Goal: Information Seeking & Learning: Learn about a topic

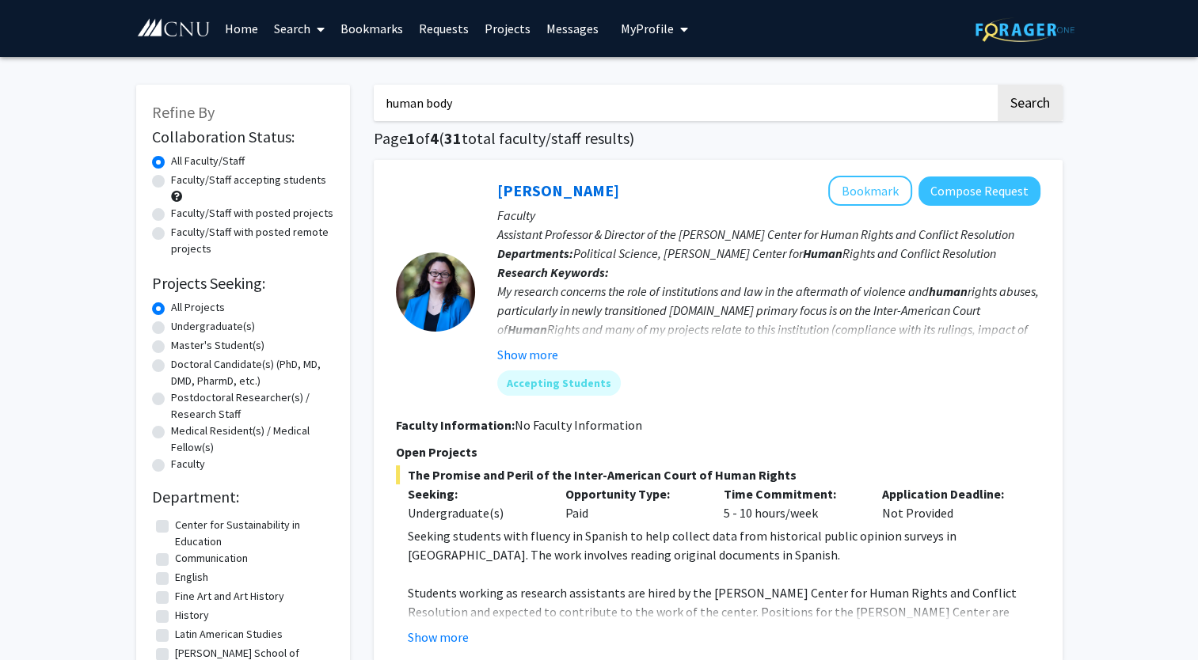
click at [824, 105] on input "human body" at bounding box center [684, 103] width 621 height 36
type input "h"
click at [997, 85] on button "Search" at bounding box center [1029, 103] width 65 height 36
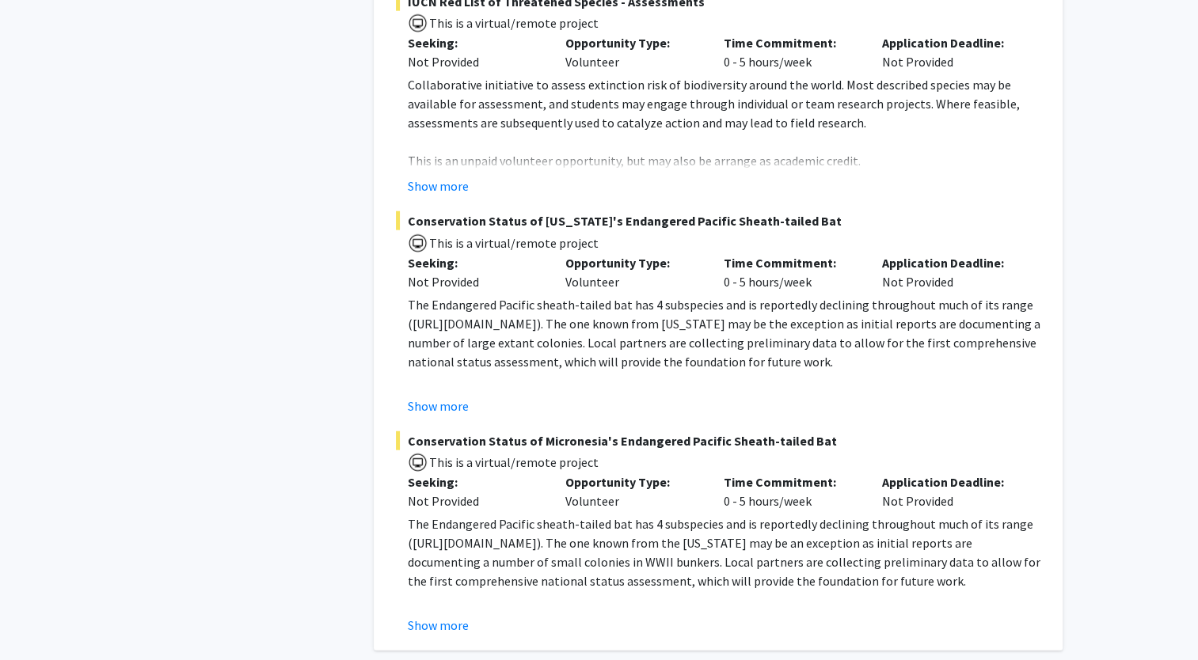
scroll to position [3904, 0]
click at [435, 616] on button "Show more" at bounding box center [438, 625] width 61 height 19
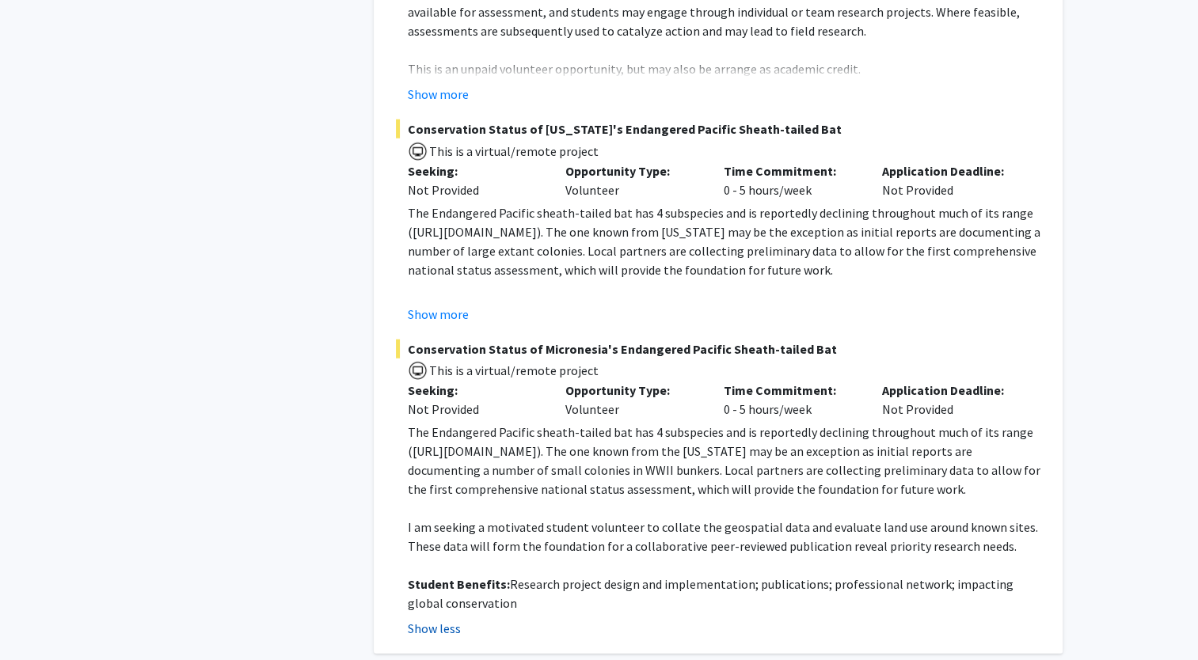
scroll to position [3986, 0]
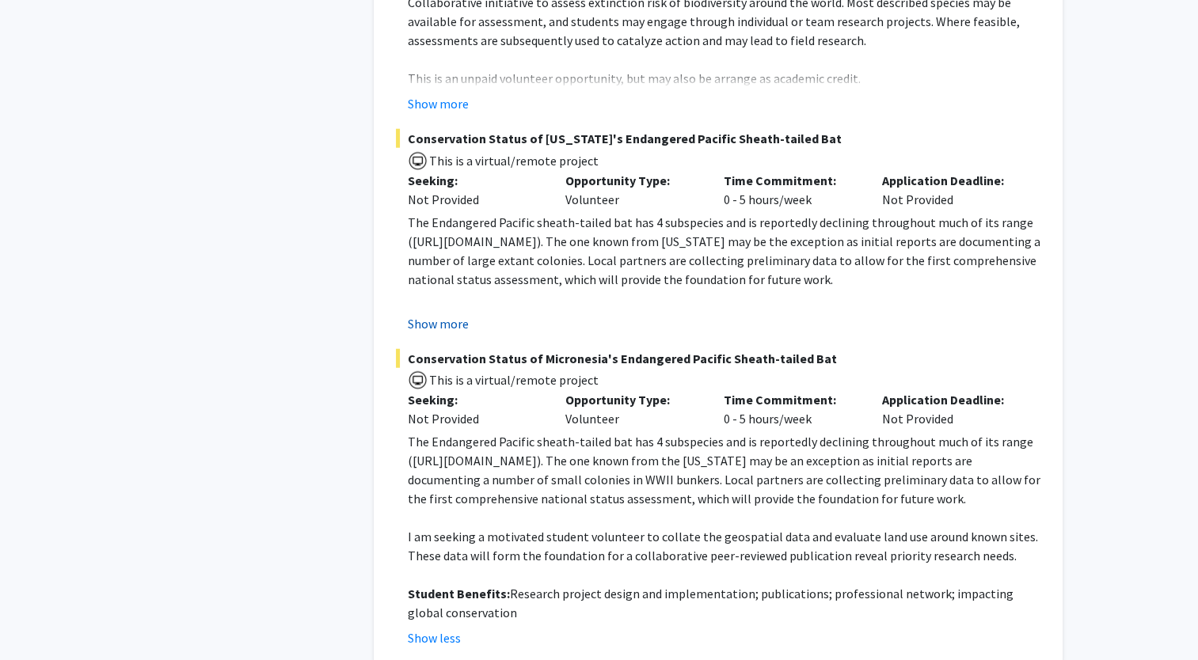
click at [439, 314] on button "Show more" at bounding box center [438, 323] width 61 height 19
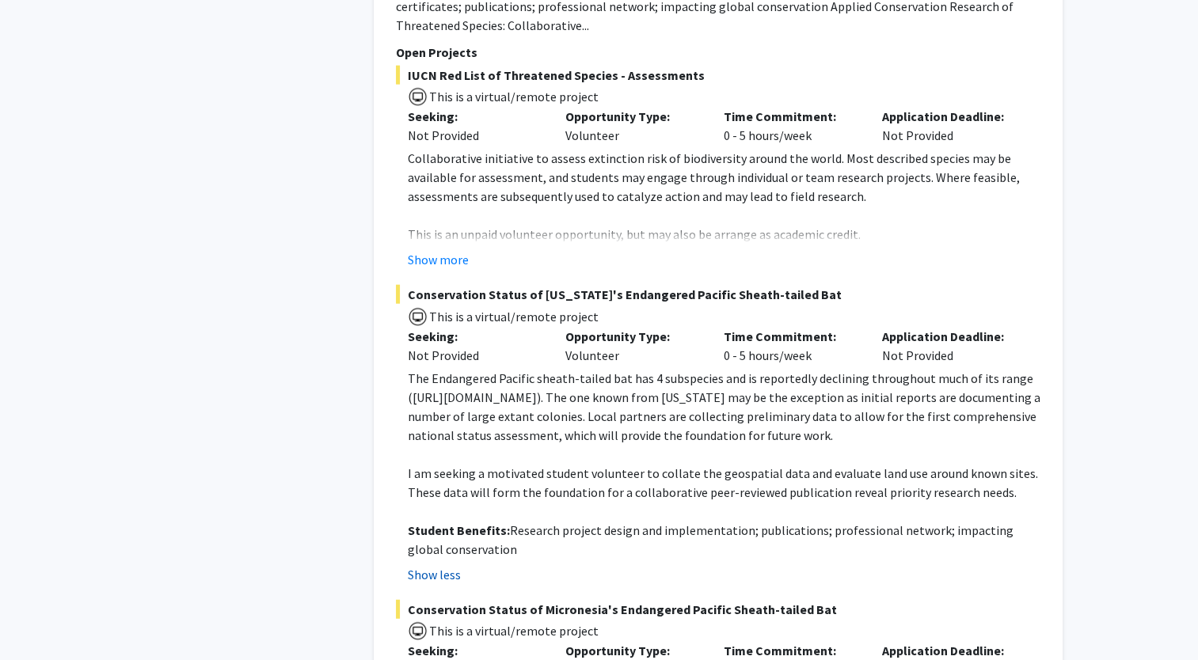
scroll to position [3825, 0]
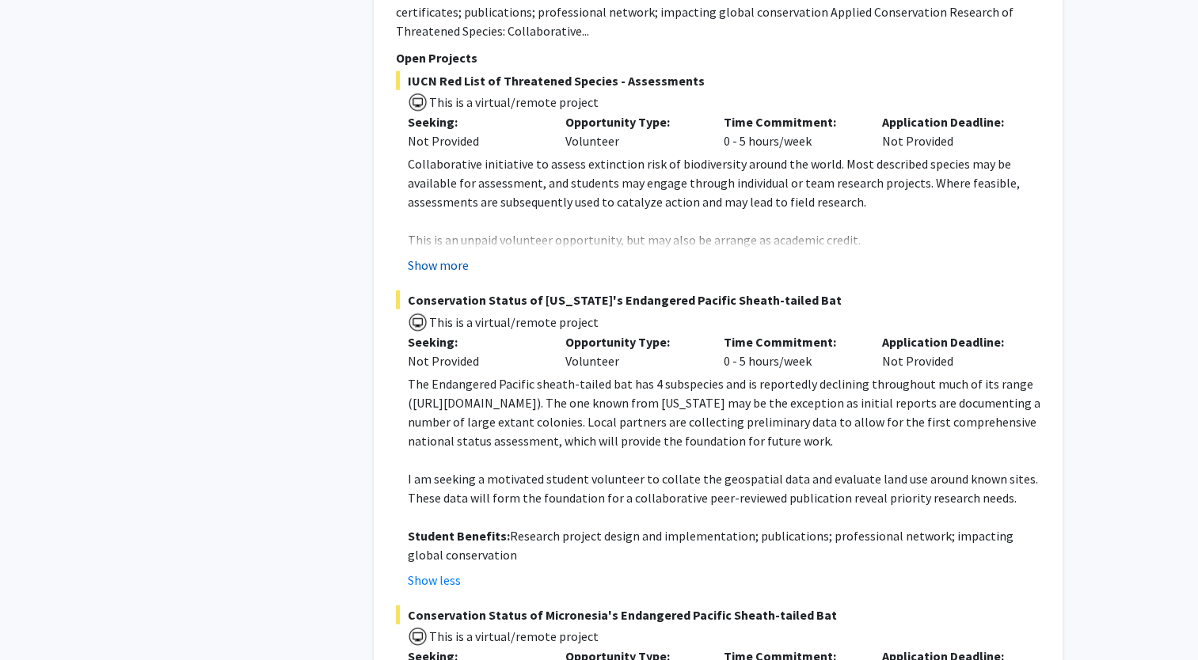
click at [442, 256] on button "Show more" at bounding box center [438, 265] width 61 height 19
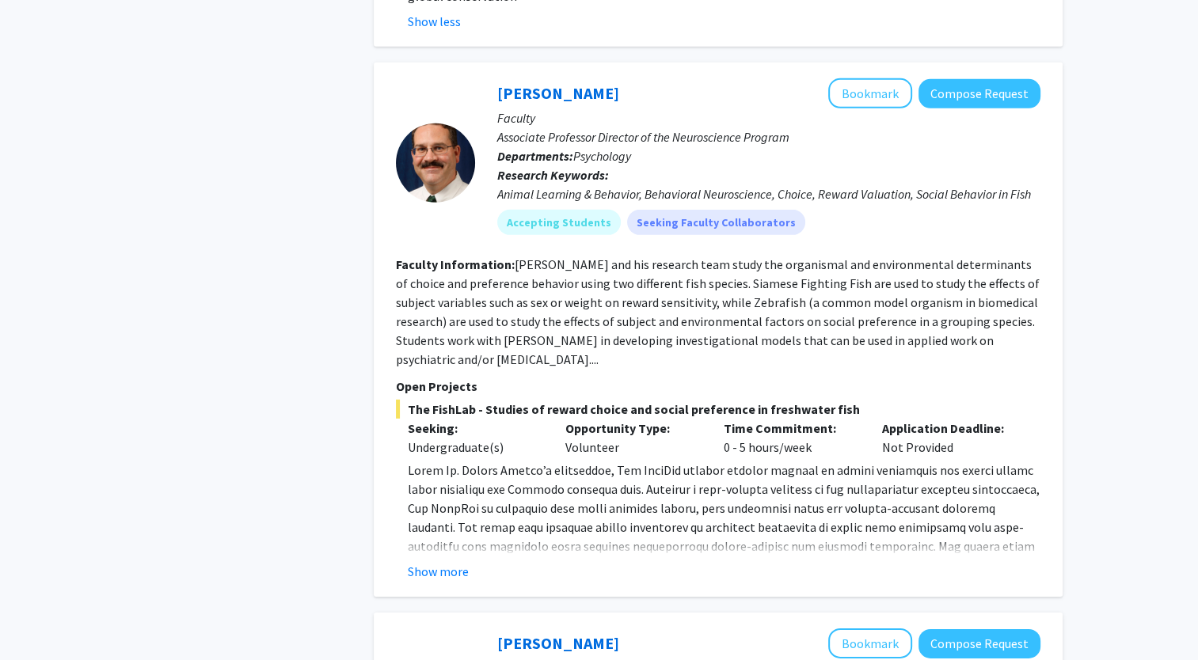
scroll to position [4756, 0]
click at [431, 561] on button "Show more" at bounding box center [438, 570] width 61 height 19
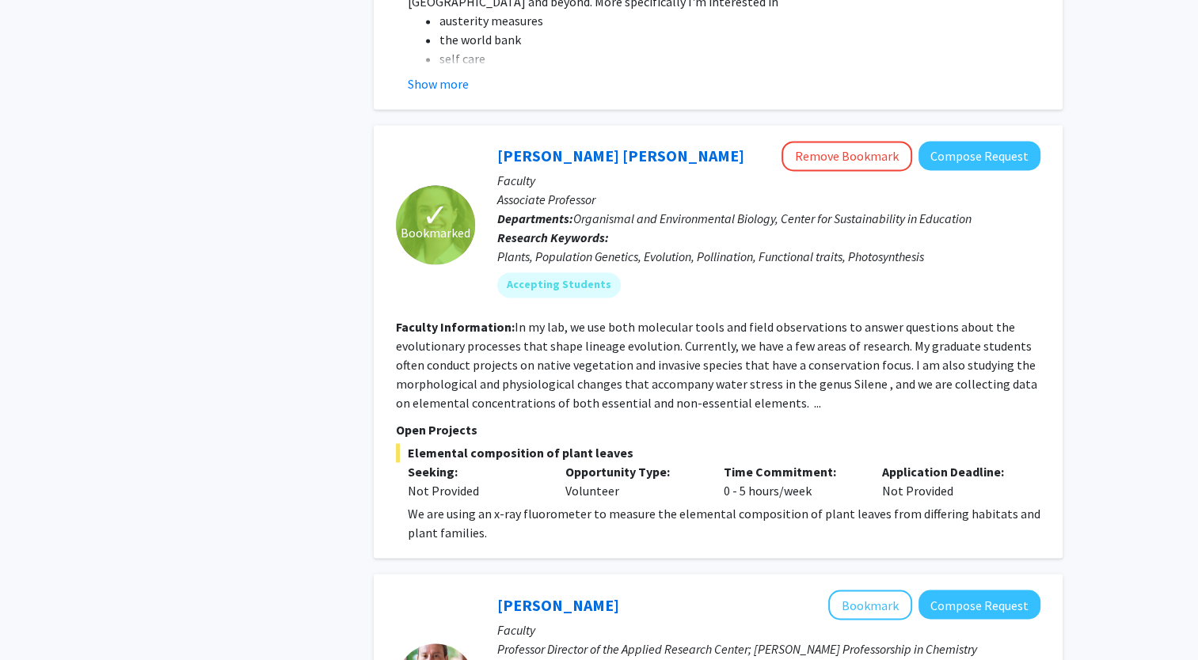
scroll to position [2435, 0]
click at [958, 141] on button "Compose Request" at bounding box center [979, 155] width 122 height 29
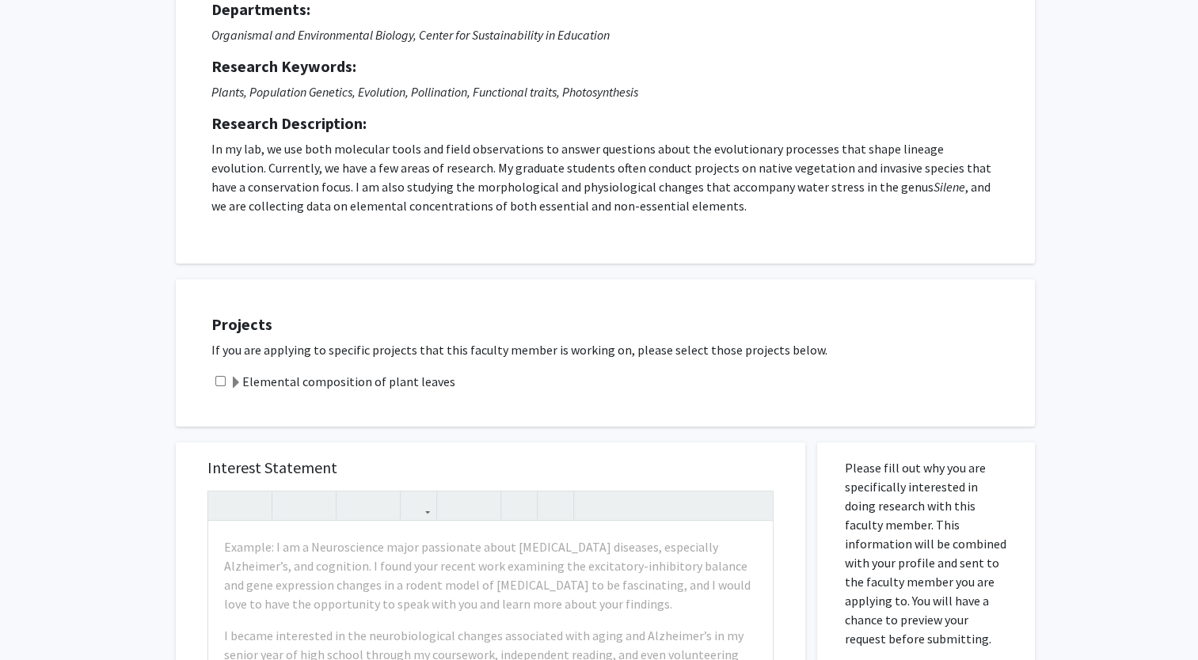
scroll to position [184, 0]
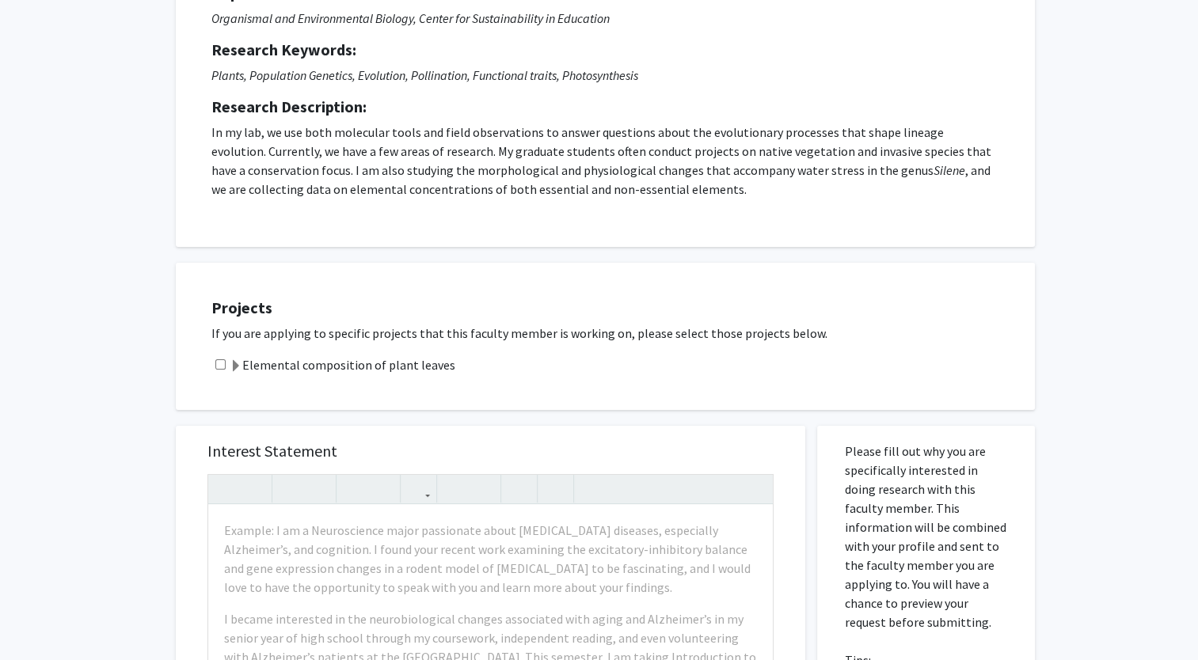
click at [221, 359] on input "checkbox" at bounding box center [220, 364] width 10 height 10
checkbox input "true"
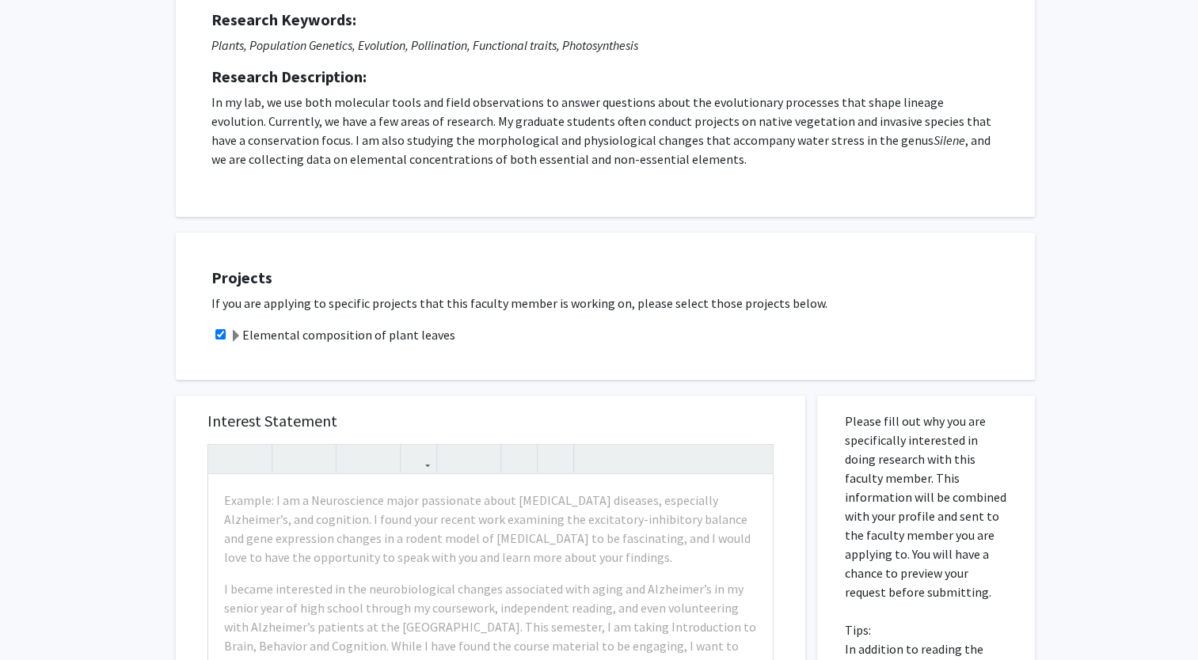
scroll to position [215, 0]
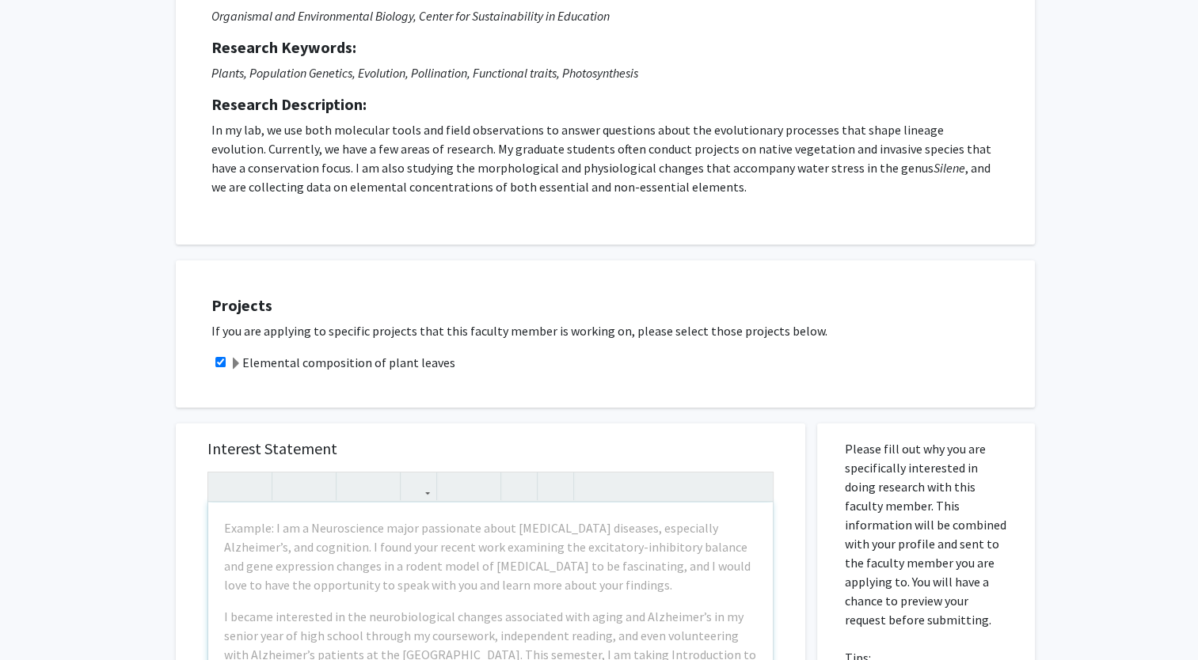
scroll to position [0, 0]
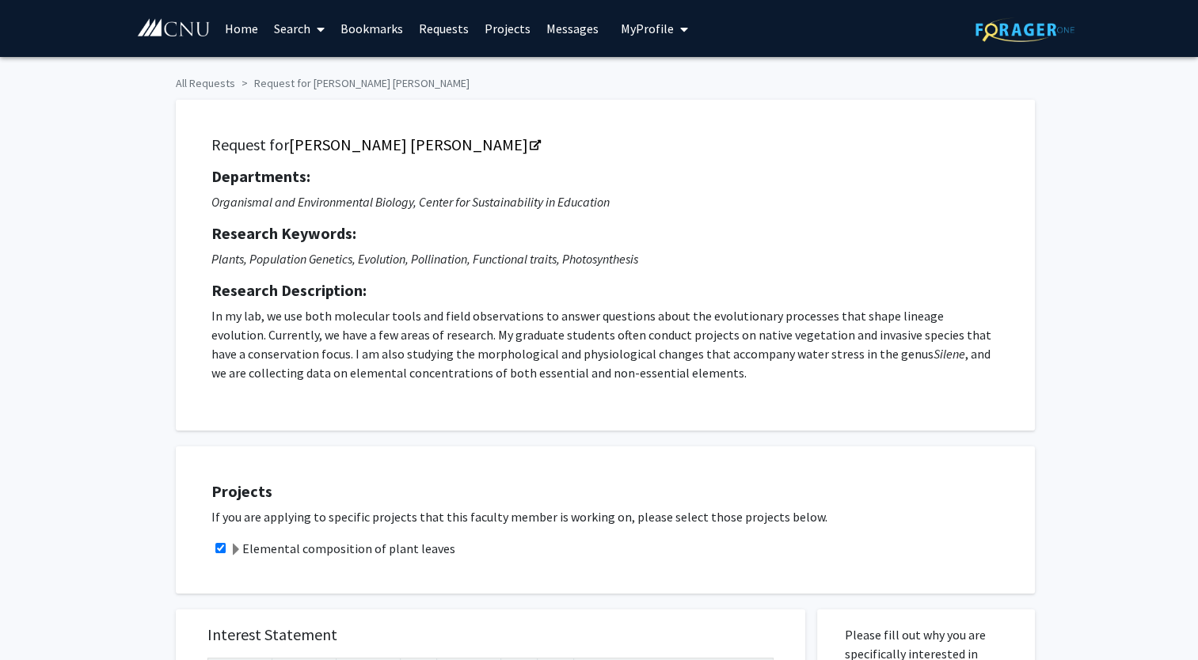
click at [446, 28] on link "Requests" at bounding box center [444, 28] width 66 height 55
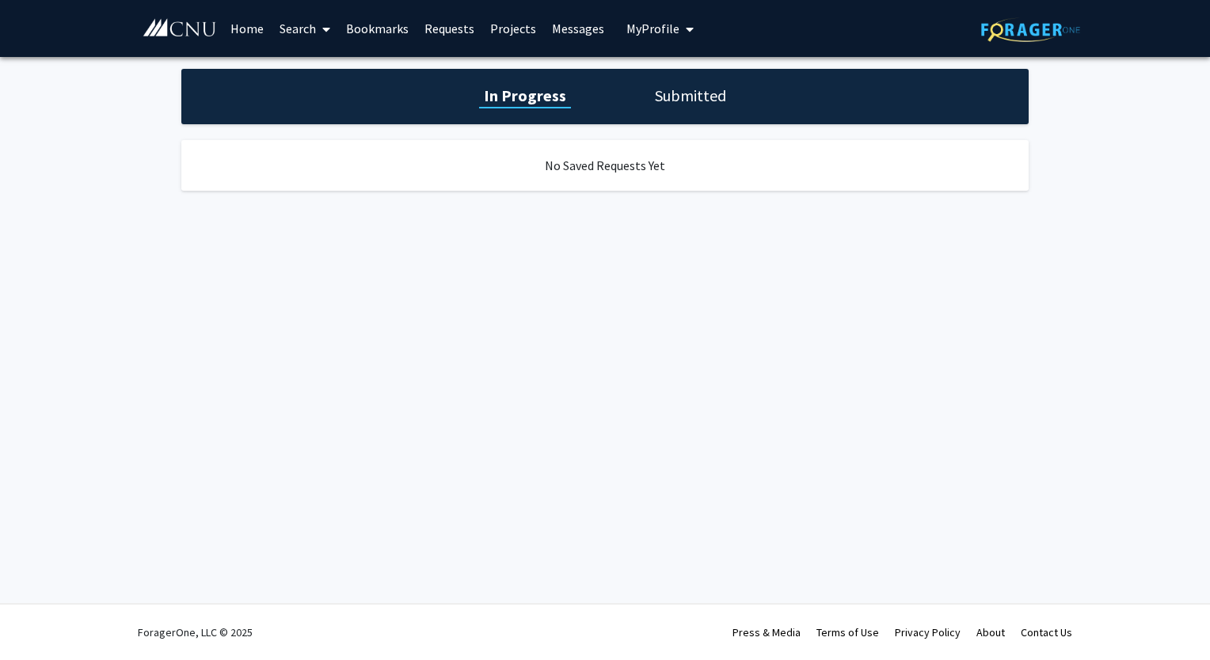
click at [513, 32] on link "Projects" at bounding box center [513, 28] width 62 height 55
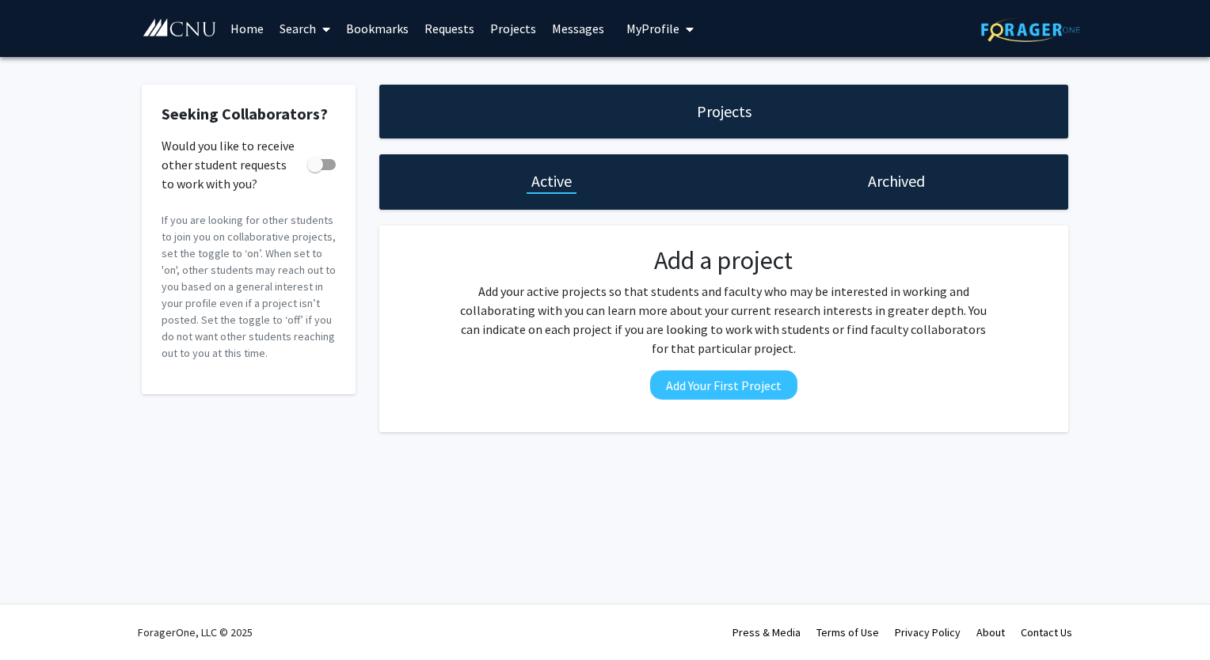
click at [576, 39] on link "Messages" at bounding box center [578, 28] width 68 height 55
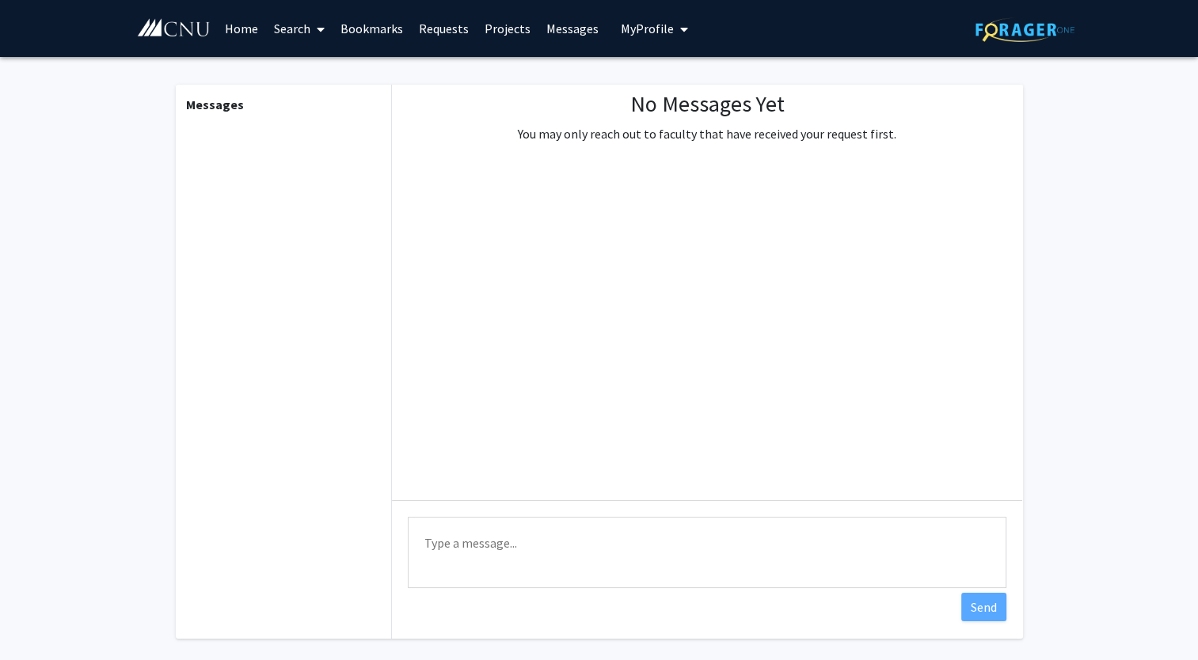
click at [359, 21] on link "Bookmarks" at bounding box center [371, 28] width 78 height 55
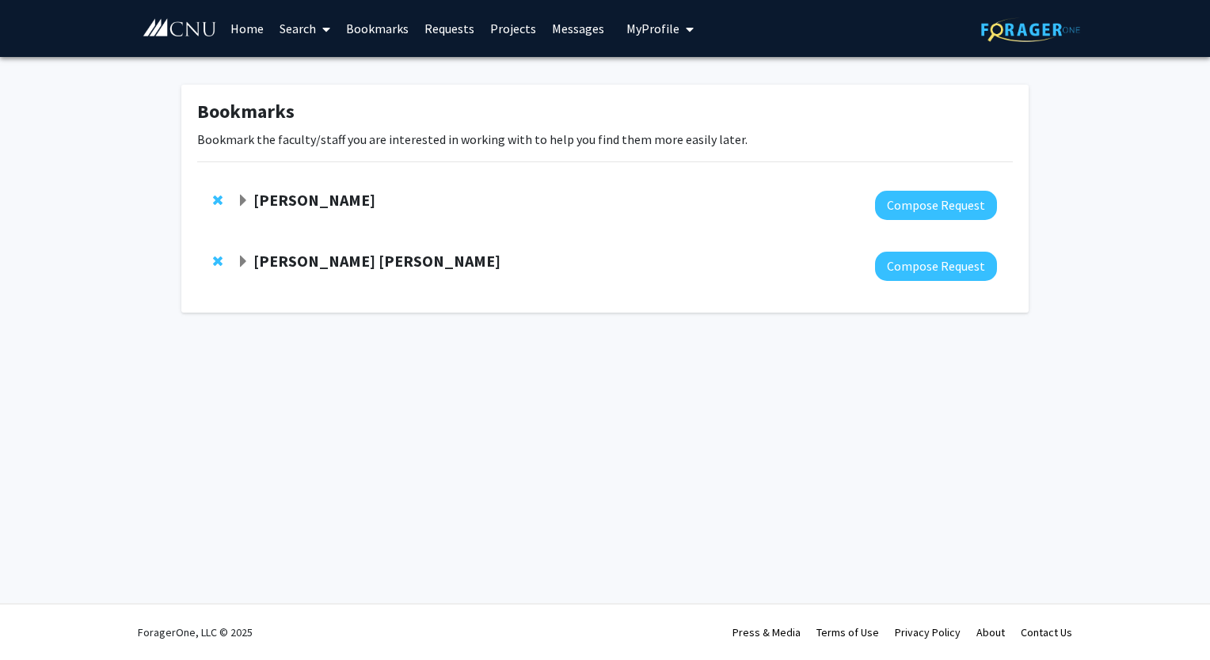
click at [283, 207] on strong "[PERSON_NAME]" at bounding box center [314, 200] width 122 height 20
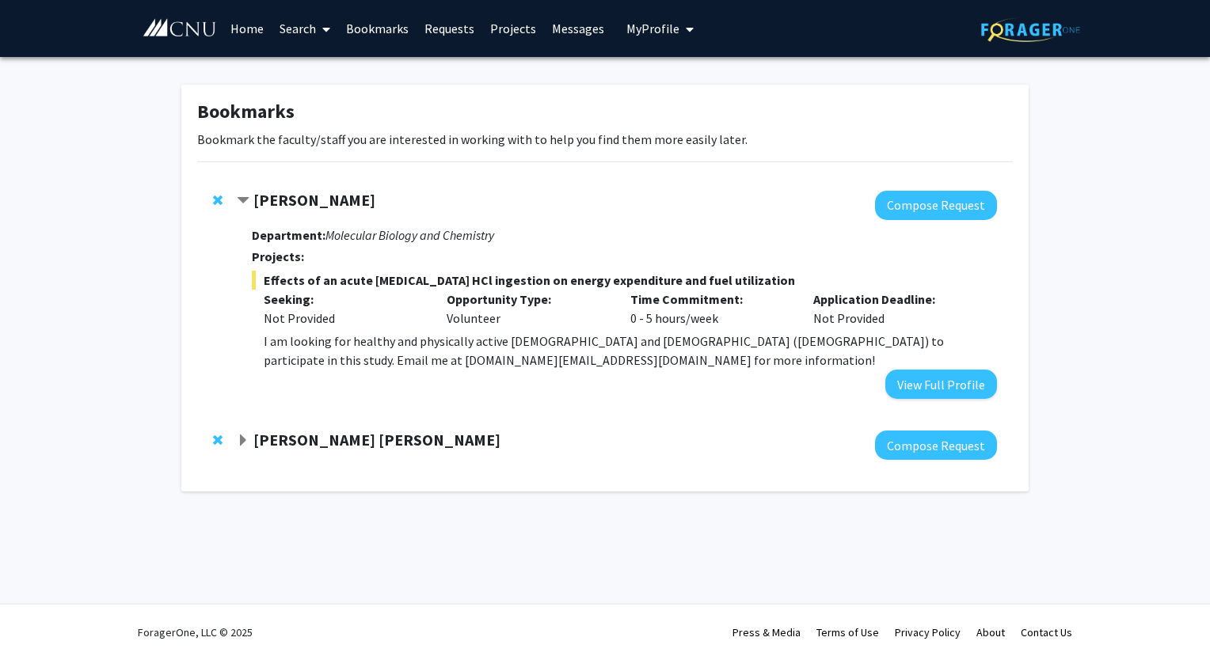
click at [380, 270] on div "Department: Molecular Biology and Chemistry Projects: Effects of an acute [MEDI…" at bounding box center [624, 309] width 745 height 179
click at [267, 198] on strong "[PERSON_NAME]" at bounding box center [314, 200] width 122 height 20
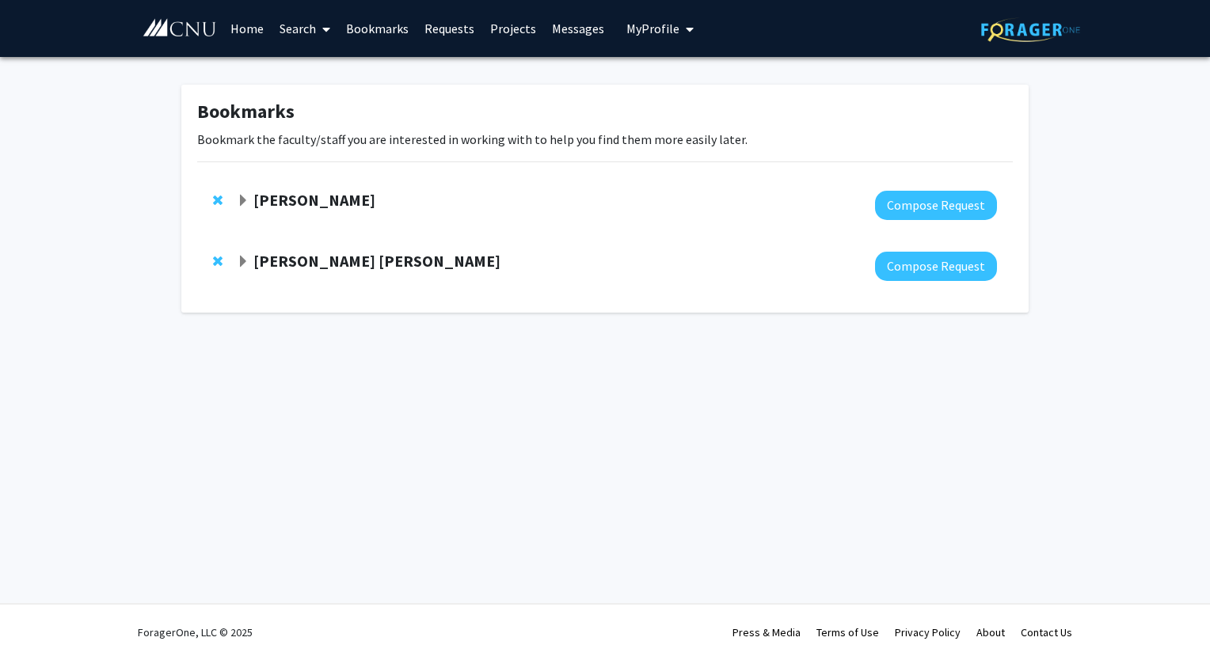
click at [267, 198] on strong "[PERSON_NAME]" at bounding box center [314, 200] width 122 height 20
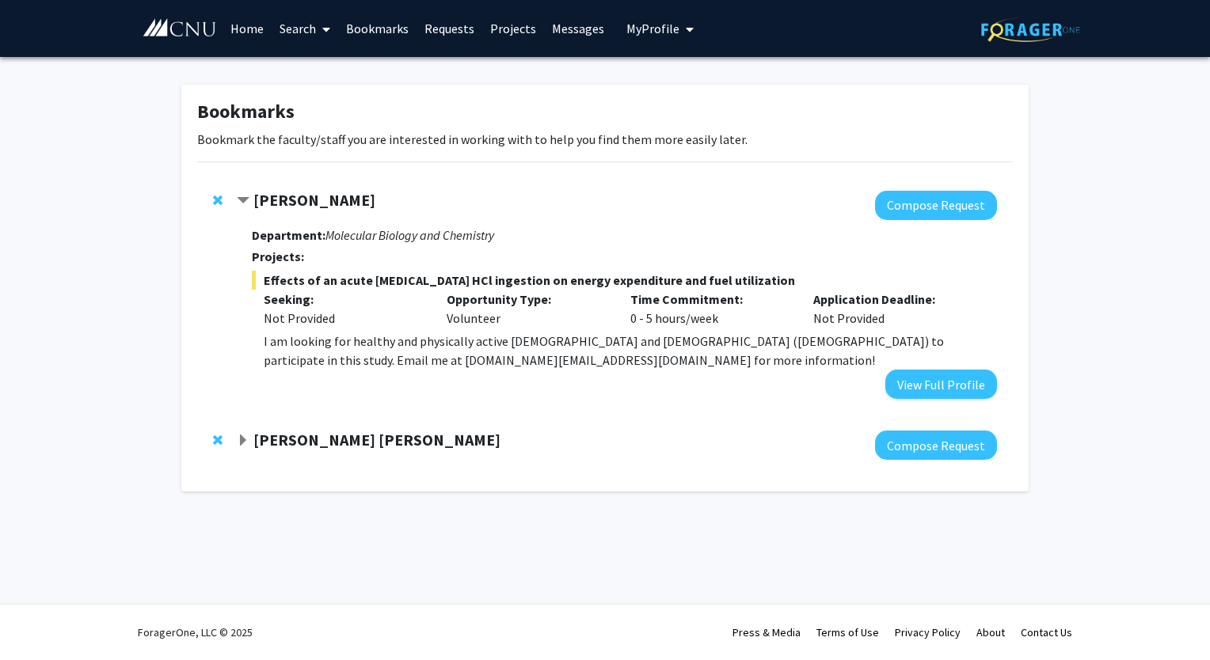
click at [280, 248] on div "Department: Molecular Biology and Chemistry Projects: Effects of an acute [MEDI…" at bounding box center [624, 309] width 745 height 179
click at [285, 275] on span "Effects of an acute [MEDICAL_DATA] HCl ingestion on energy expenditure and fuel…" at bounding box center [624, 280] width 745 height 19
click at [302, 301] on p "Seeking:" at bounding box center [344, 299] width 160 height 19
click at [932, 382] on button "View Full Profile" at bounding box center [941, 384] width 112 height 29
click at [255, 28] on link "Home" at bounding box center [246, 28] width 49 height 55
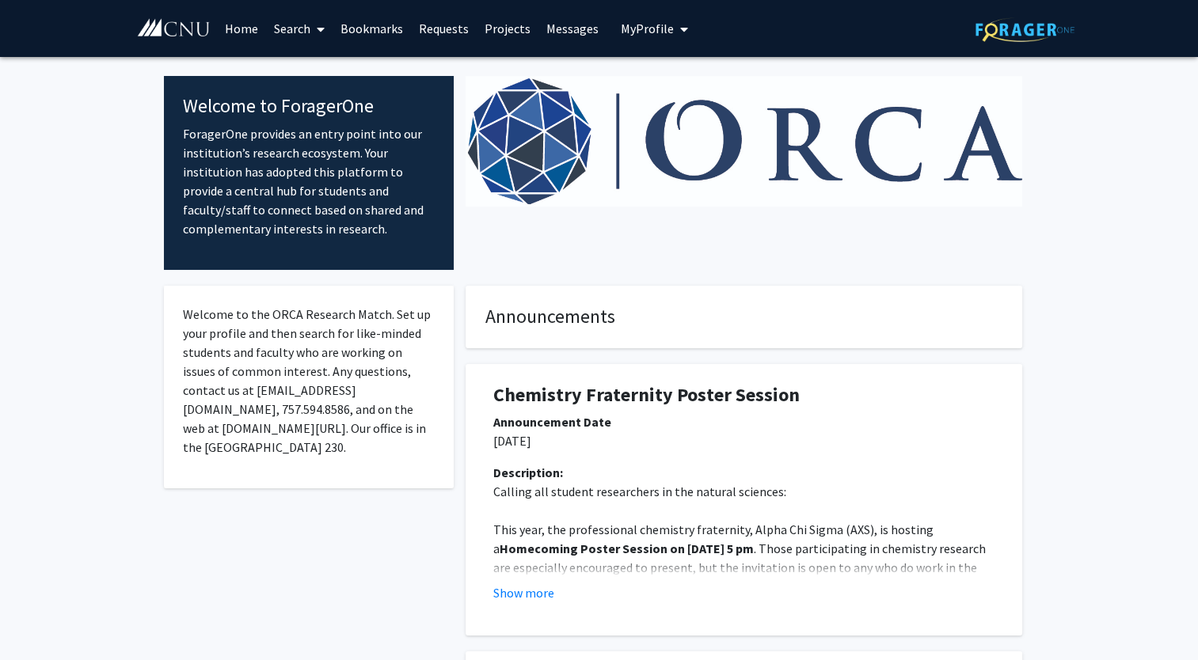
click at [289, 27] on link "Search" at bounding box center [299, 28] width 66 height 55
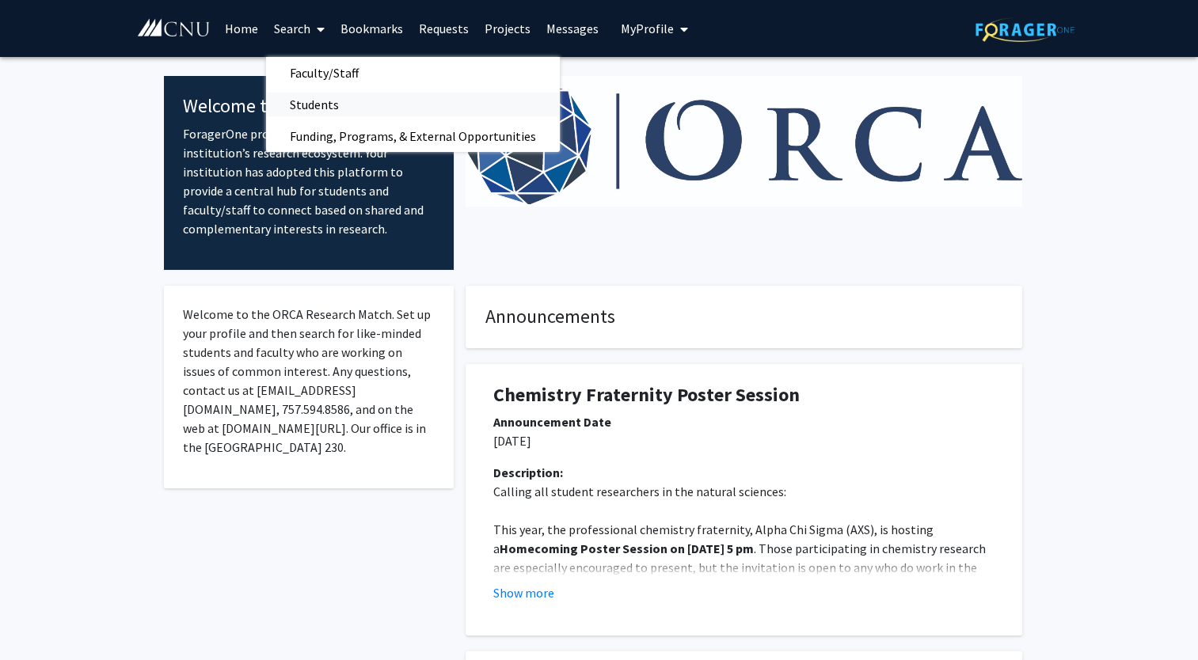
click at [313, 107] on span "Students" at bounding box center [314, 105] width 97 height 32
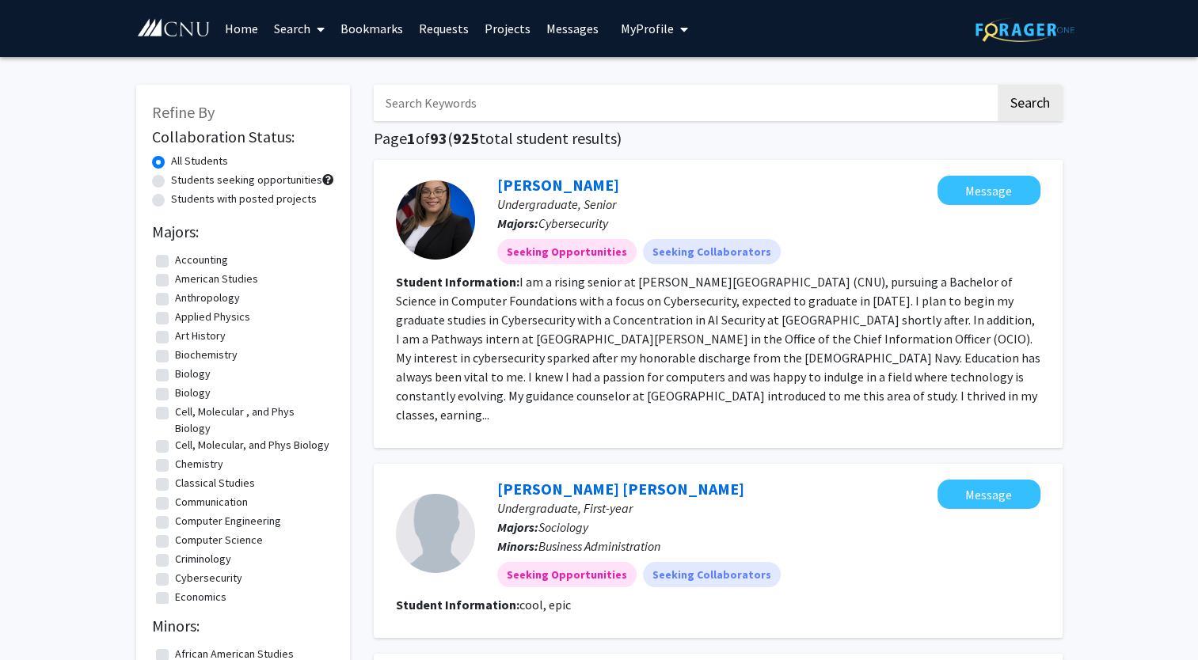
click at [310, 21] on span at bounding box center [317, 29] width 14 height 55
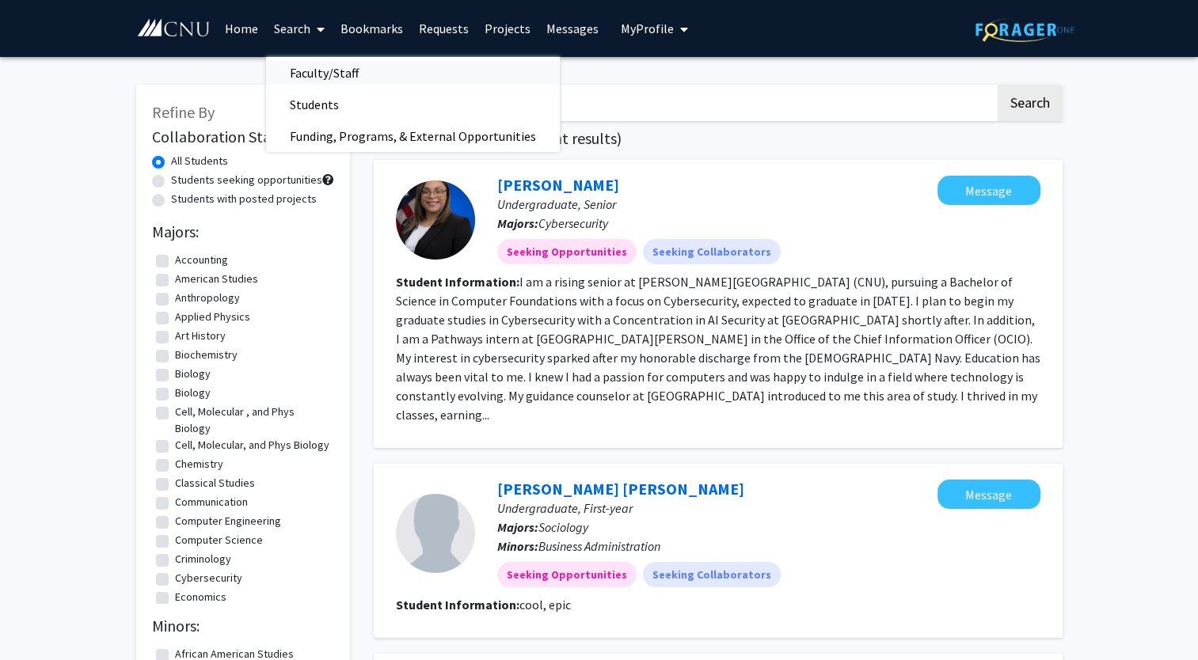
click at [336, 73] on span "Faculty/Staff" at bounding box center [324, 73] width 116 height 32
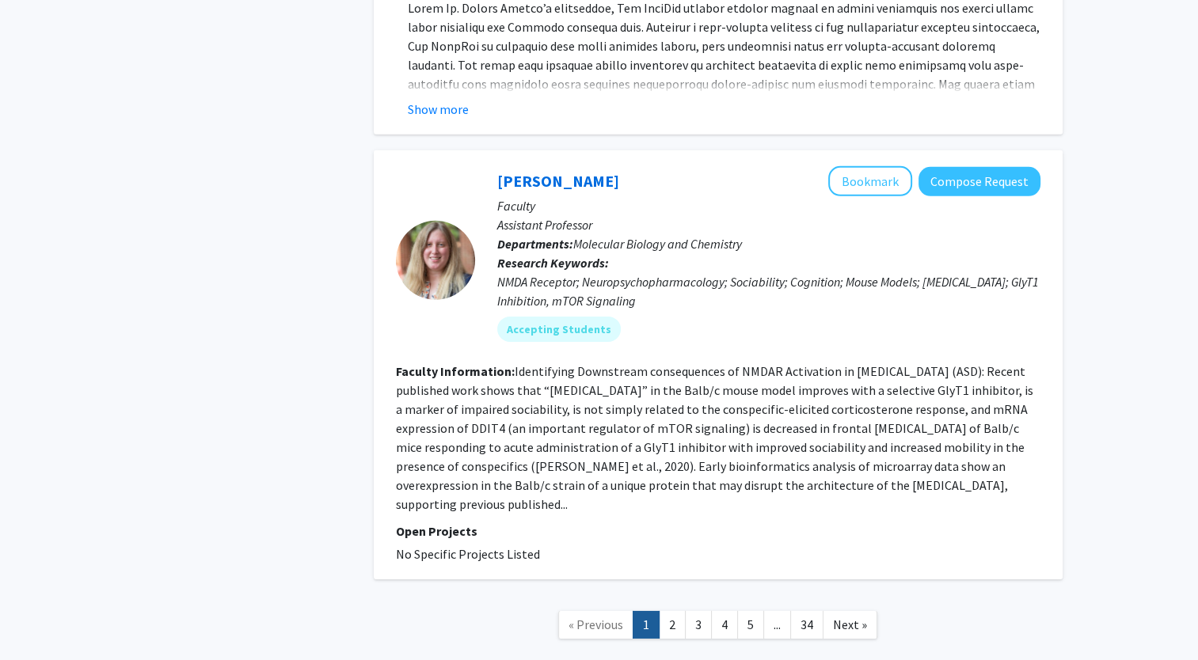
scroll to position [4984, 0]
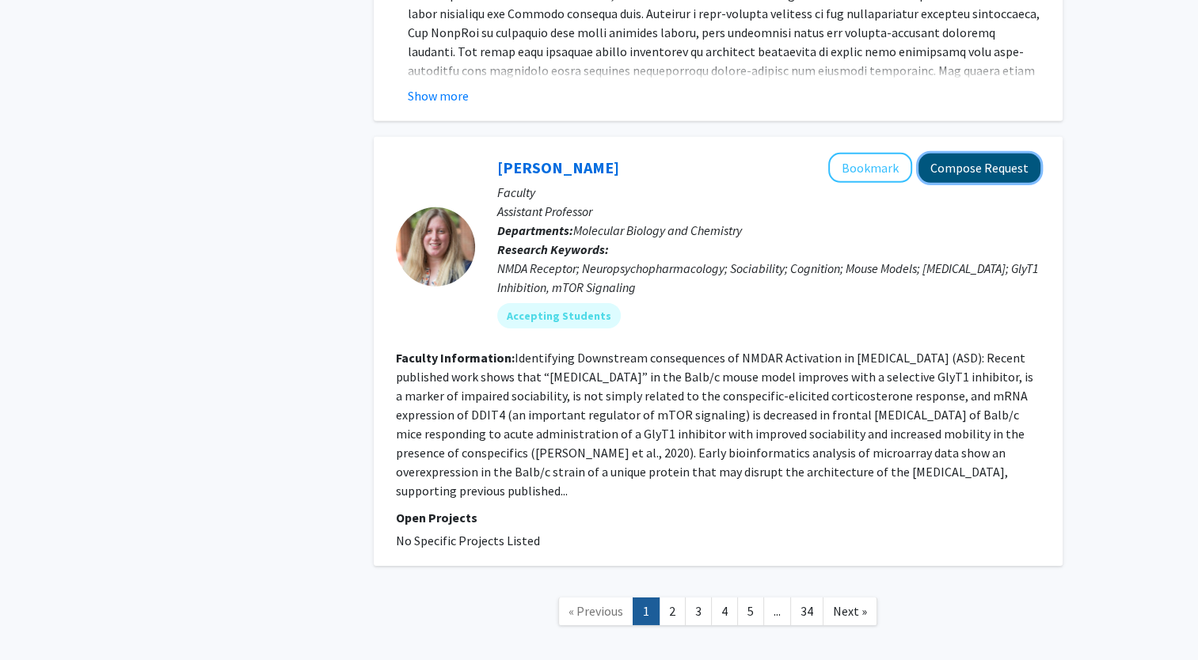
click at [1001, 154] on button "Compose Request" at bounding box center [979, 168] width 122 height 29
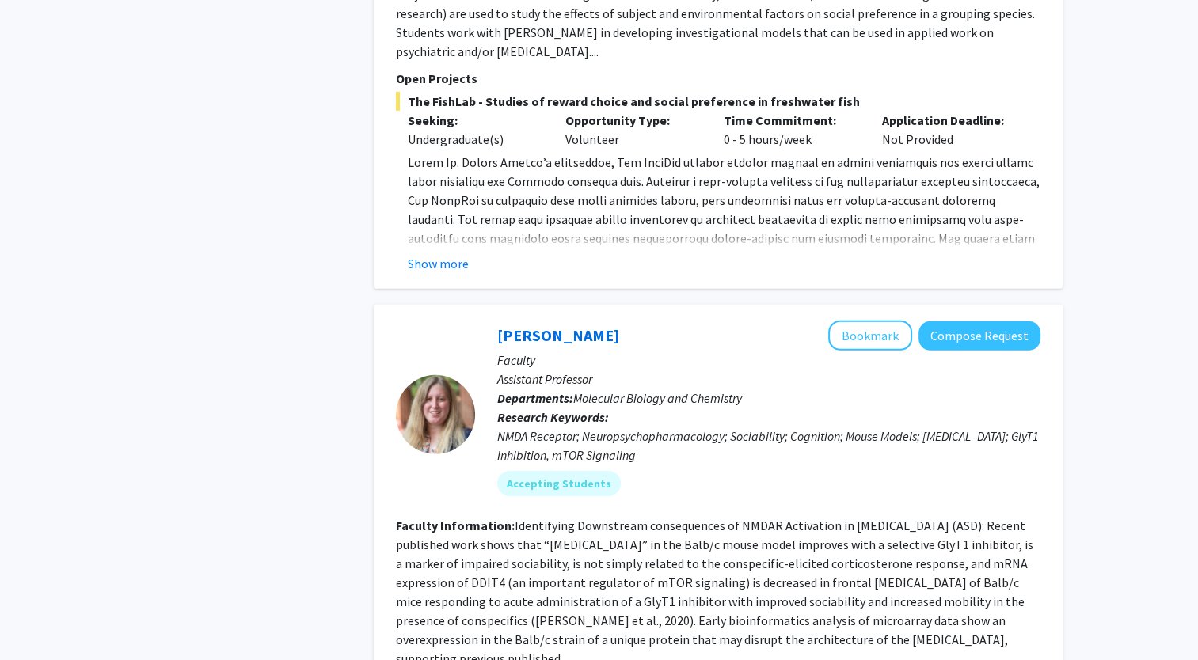
scroll to position [4984, 0]
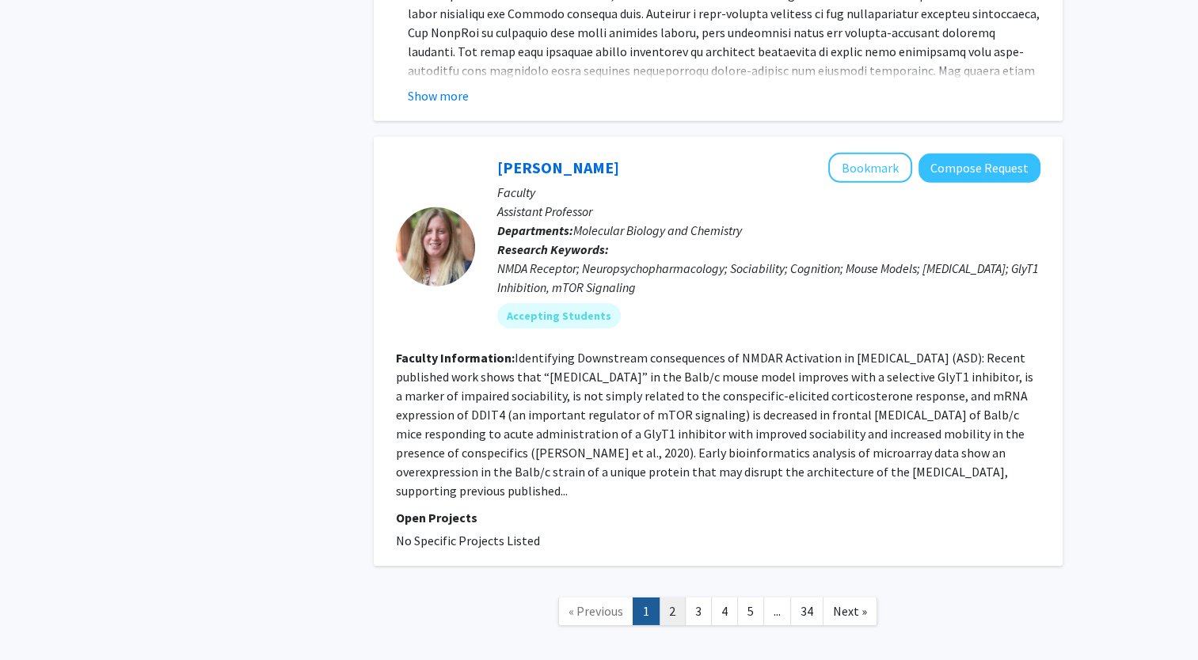
click at [674, 598] on link "2" at bounding box center [672, 612] width 27 height 28
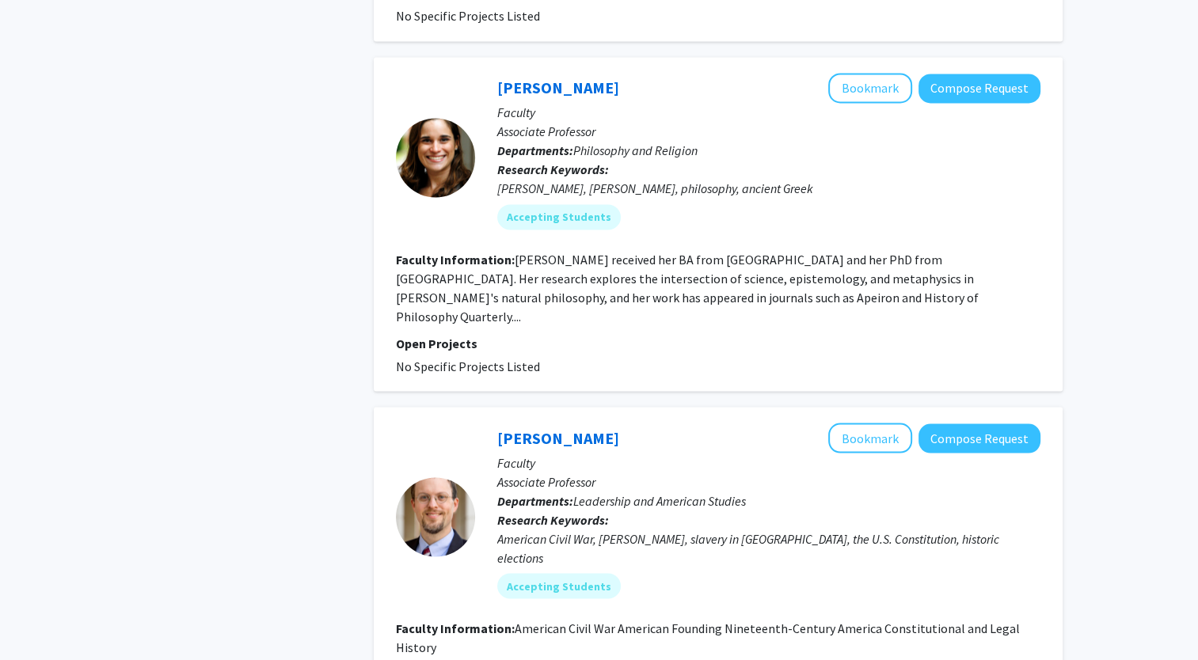
scroll to position [3309, 0]
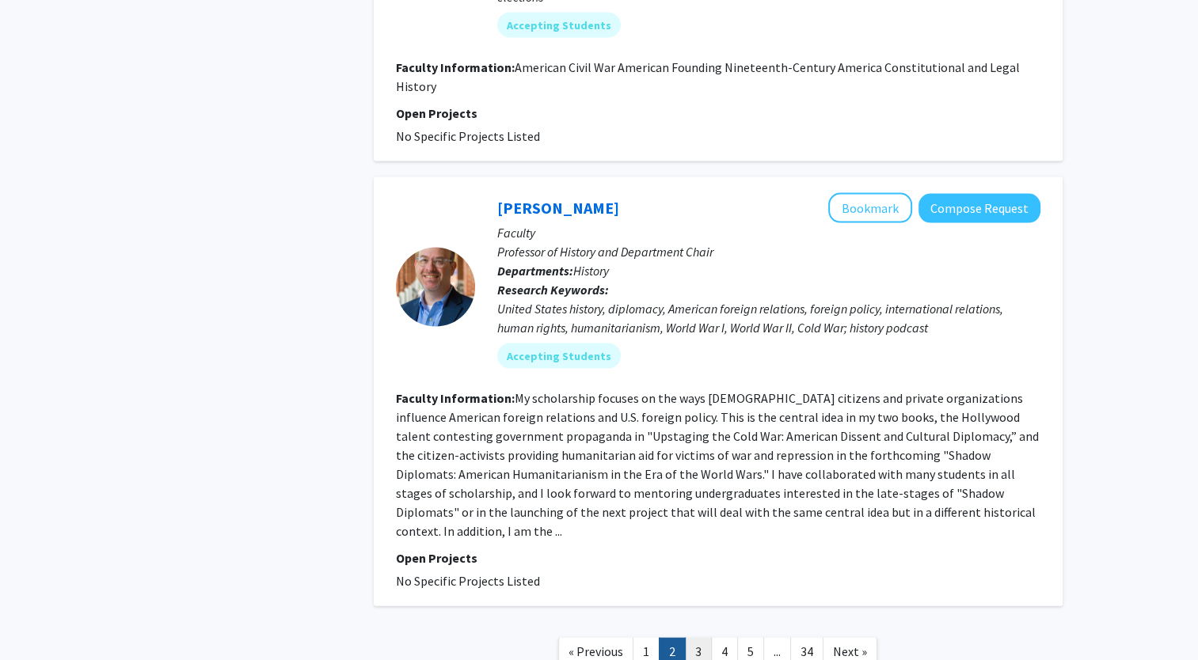
click at [690, 638] on link "3" at bounding box center [698, 652] width 27 height 28
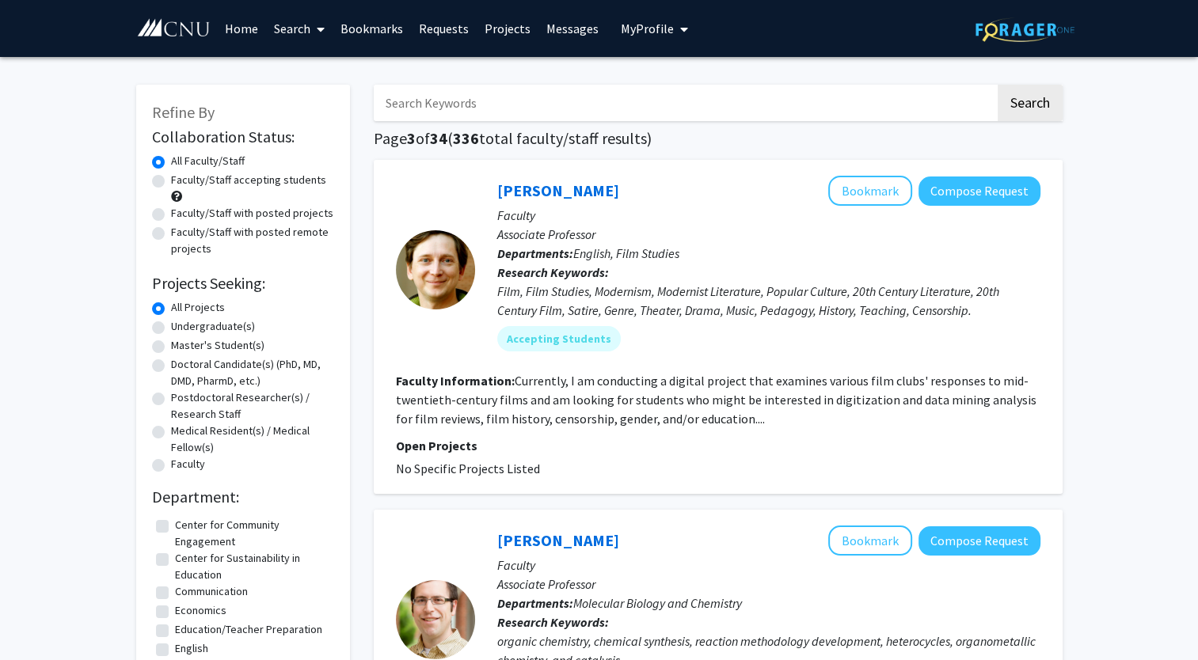
click at [532, 103] on input "Search Keywords" at bounding box center [684, 103] width 621 height 36
click at [997, 85] on button "Search" at bounding box center [1029, 103] width 65 height 36
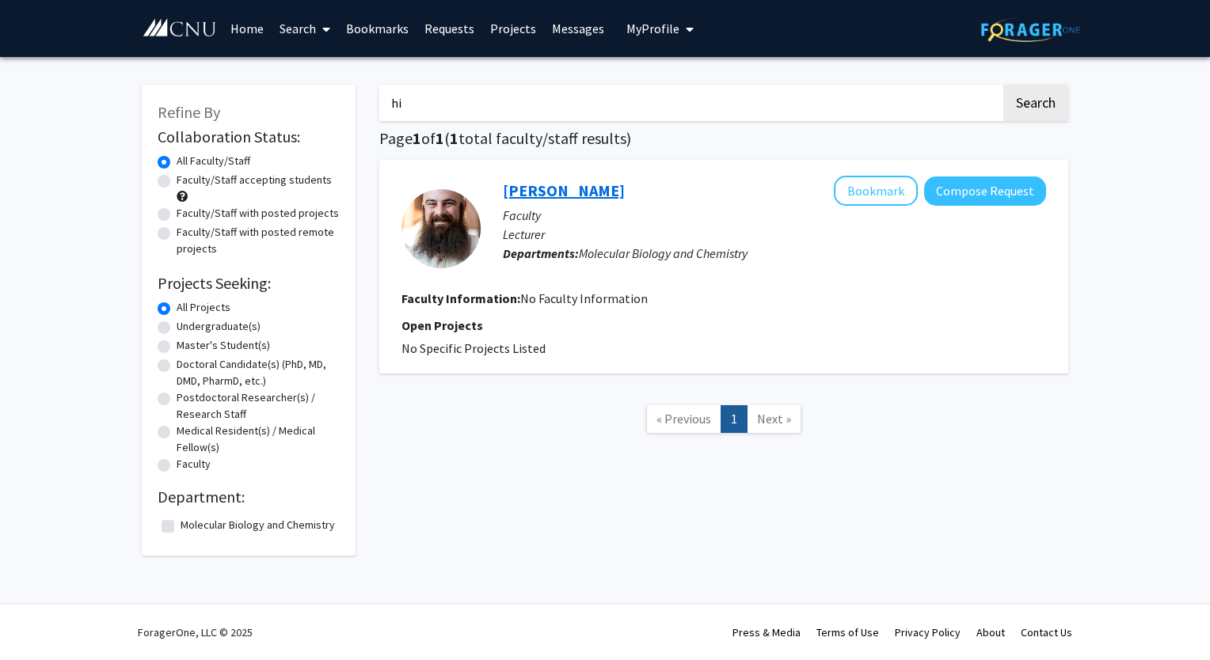
type input "h"
click at [1003, 85] on button "Search" at bounding box center [1035, 103] width 65 height 36
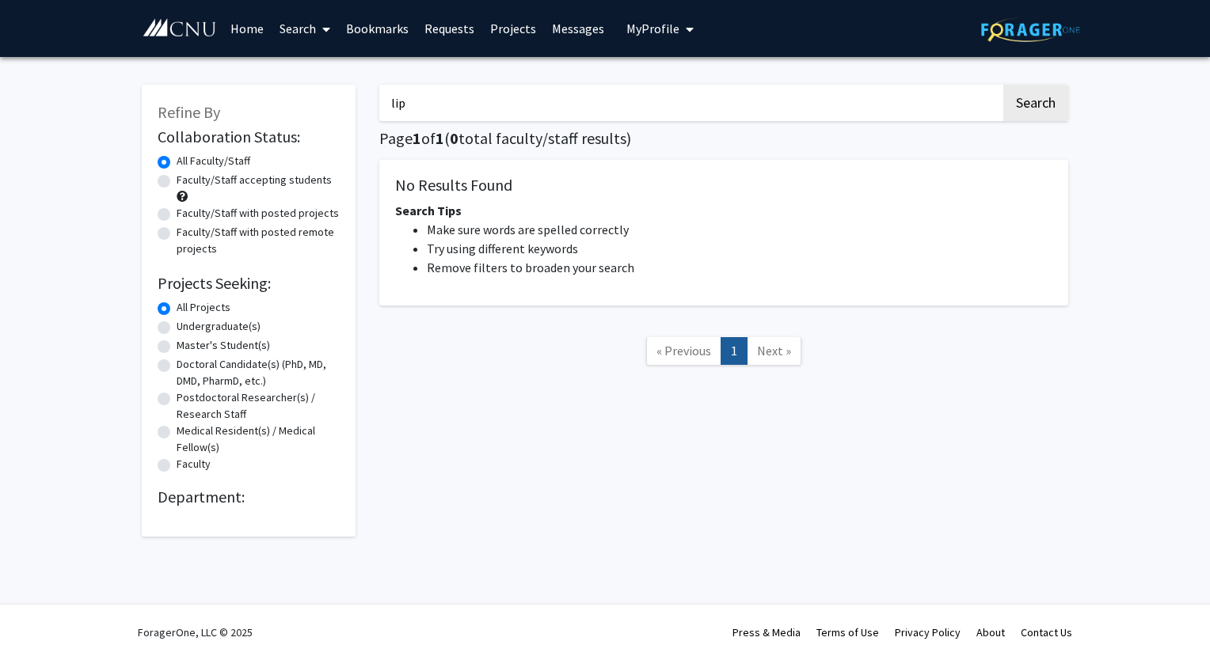
click at [1003, 85] on button "Search" at bounding box center [1035, 103] width 65 height 36
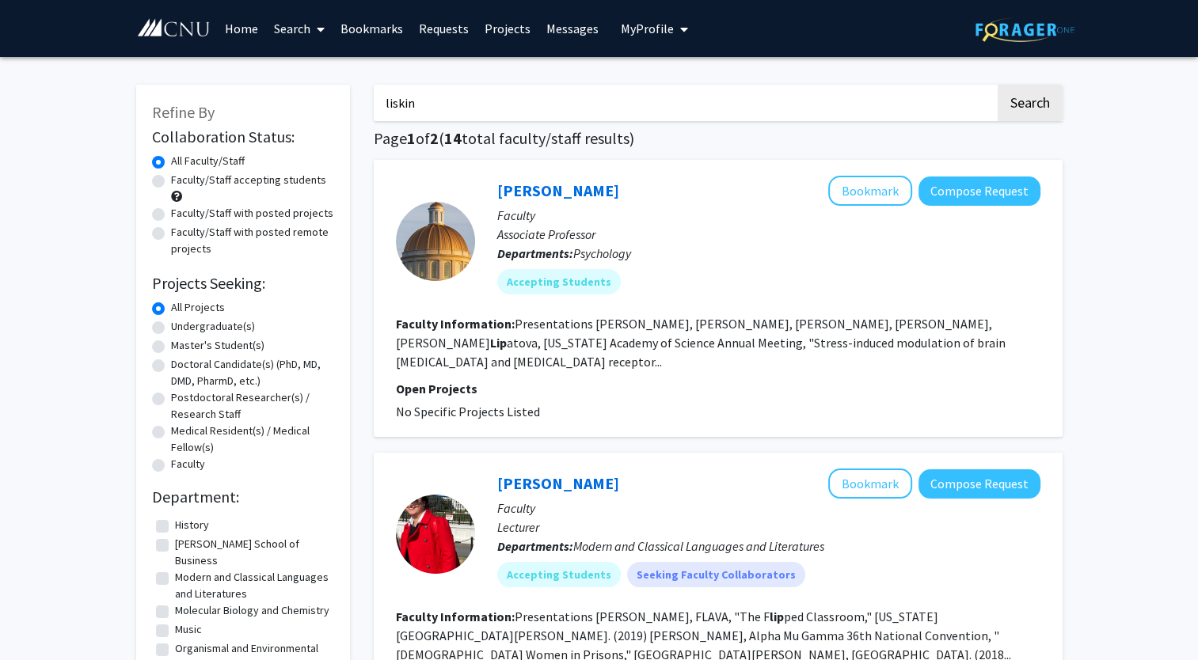
type input "liskin"
click at [997, 85] on button "Search" at bounding box center [1029, 103] width 65 height 36
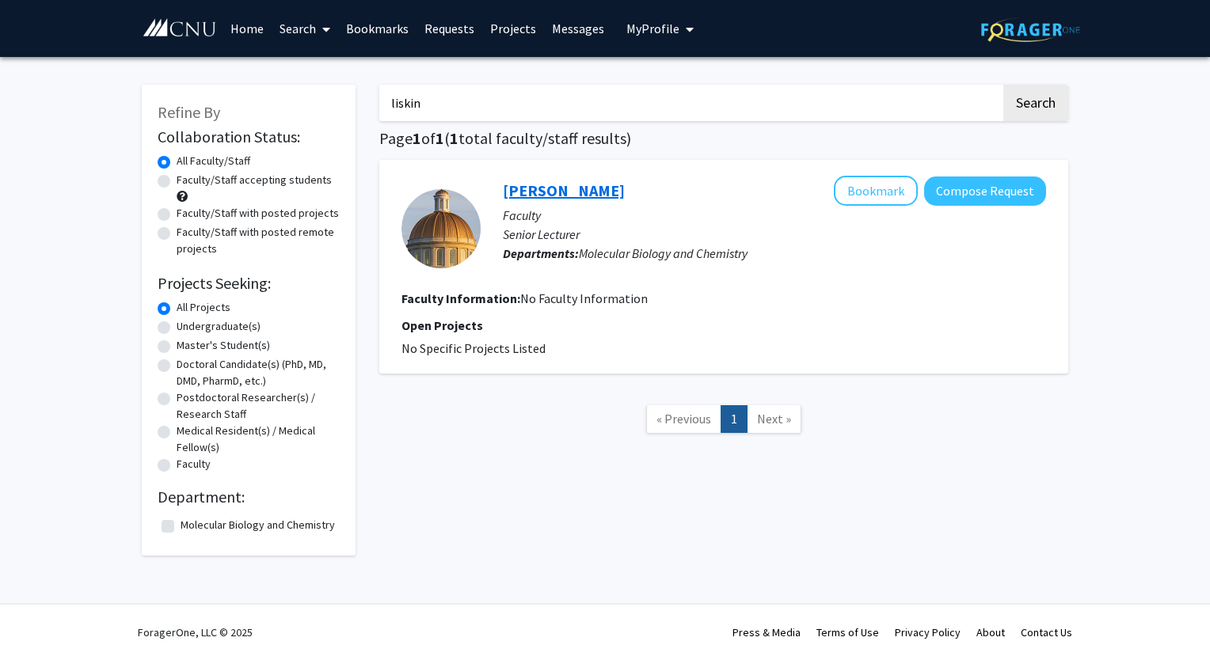
click at [532, 196] on link "[PERSON_NAME]" at bounding box center [564, 190] width 122 height 20
type input "l"
click at [1003, 85] on button "Search" at bounding box center [1035, 103] width 65 height 36
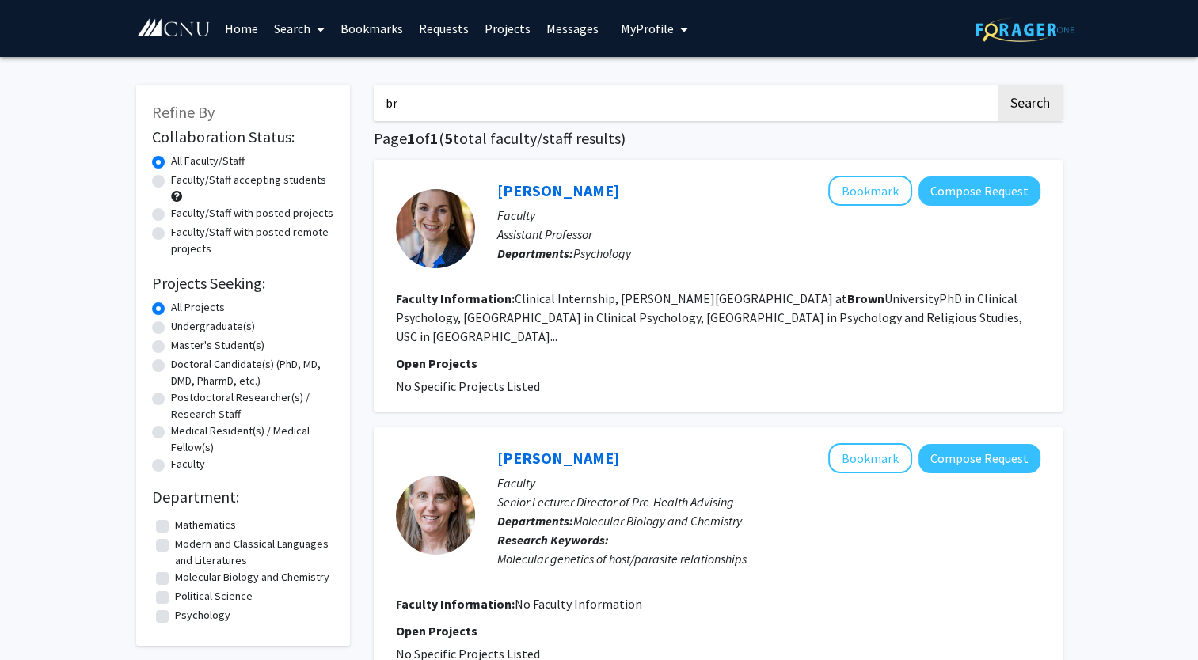
type input "b"
type input "sports medicine"
click at [997, 85] on button "Search" at bounding box center [1029, 103] width 65 height 36
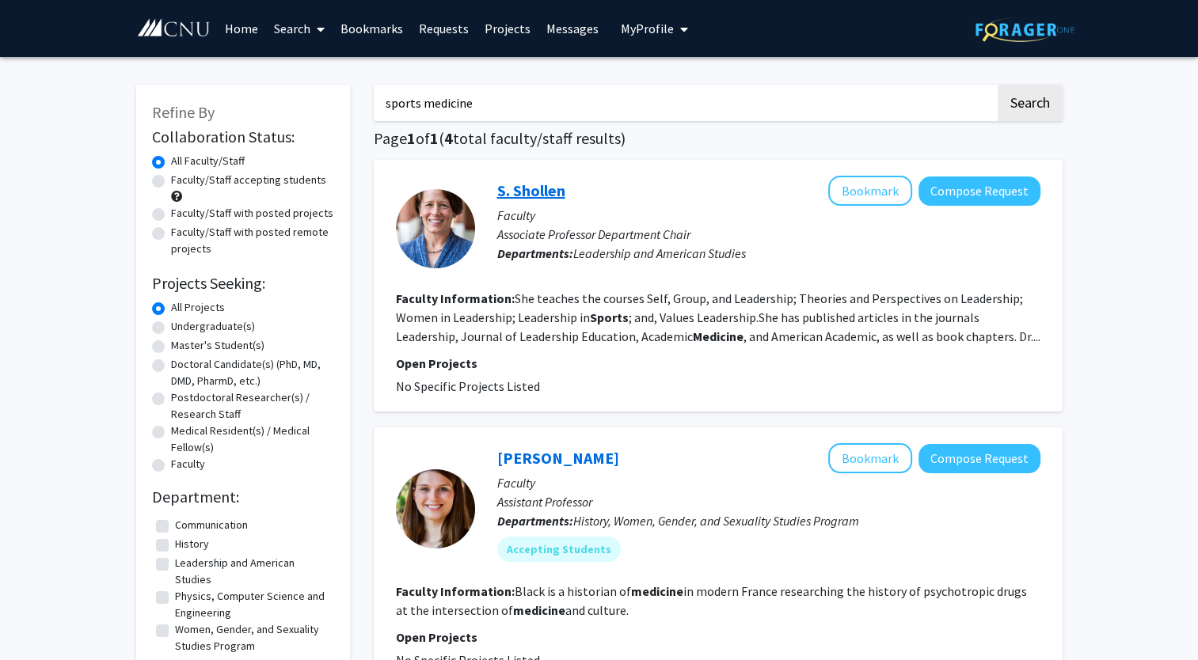
click at [537, 189] on link "S. Shollen" at bounding box center [531, 190] width 68 height 20
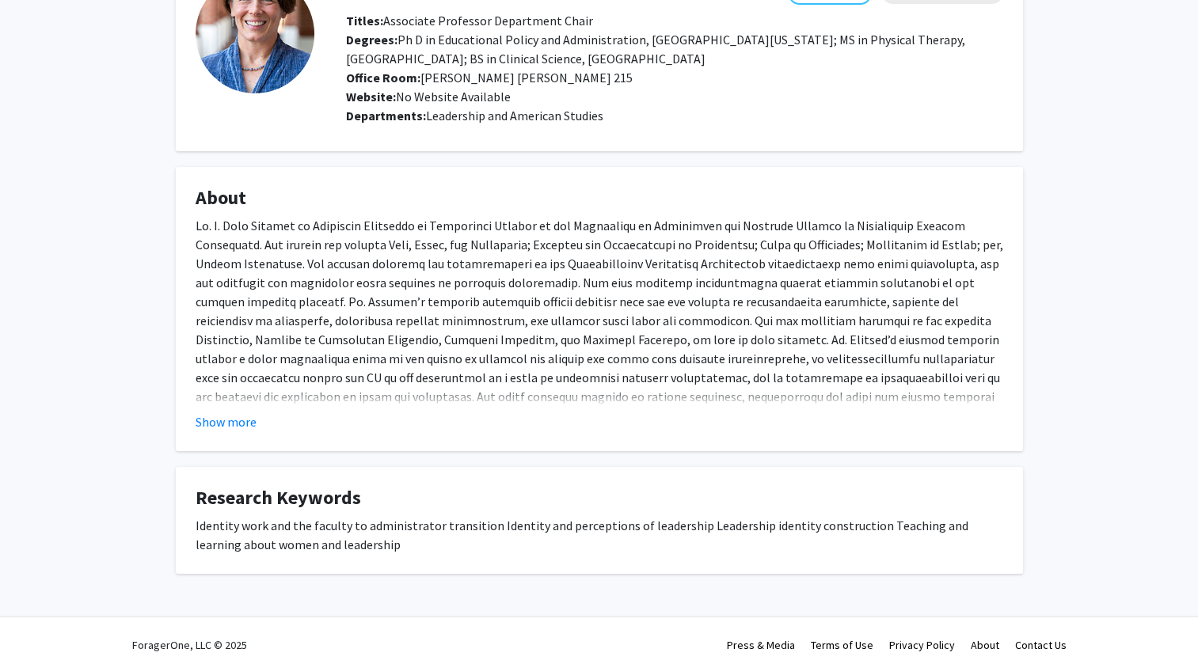
scroll to position [125, 0]
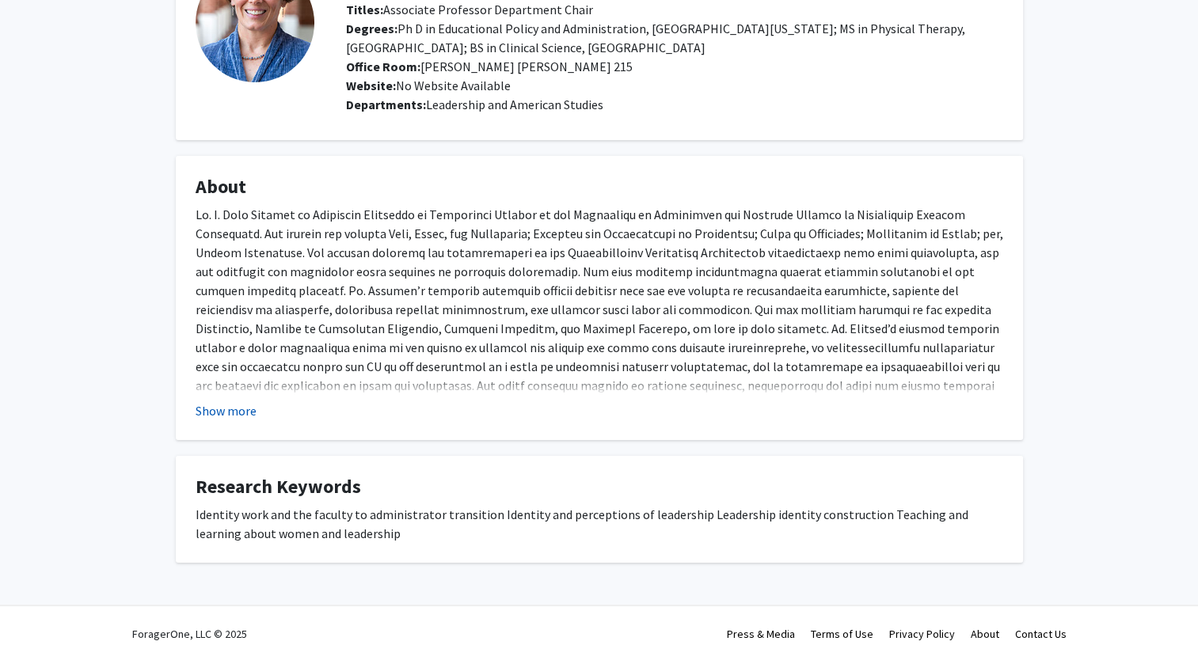
click at [230, 416] on button "Show more" at bounding box center [226, 410] width 61 height 19
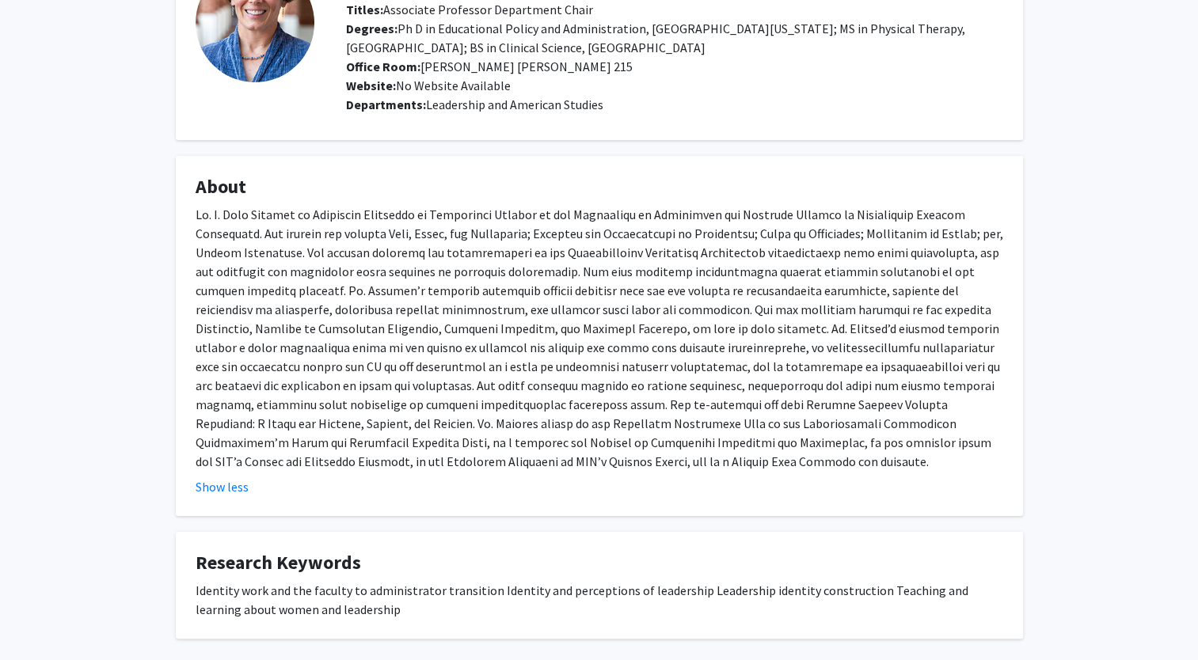
scroll to position [0, 0]
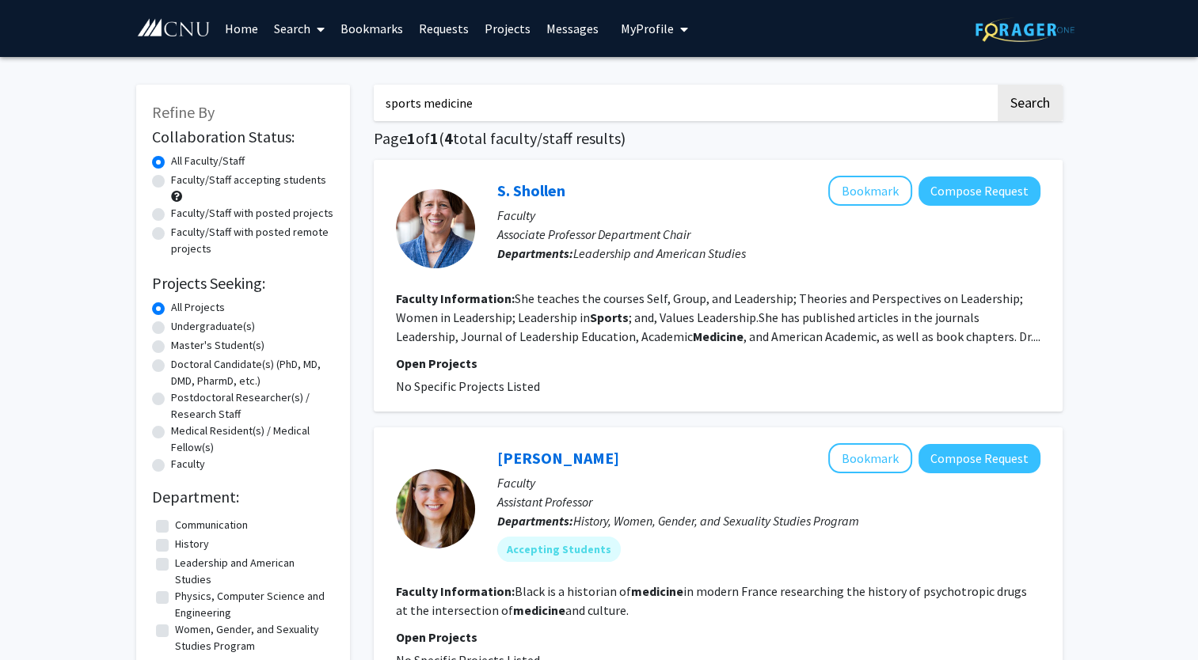
click at [572, 116] on input "sports medicine" at bounding box center [684, 103] width 621 height 36
type input "s"
click at [171, 325] on label "Undergraduate(s)" at bounding box center [213, 326] width 84 height 17
click at [171, 325] on input "Undergraduate(s)" at bounding box center [176, 323] width 10 height 10
radio input "true"
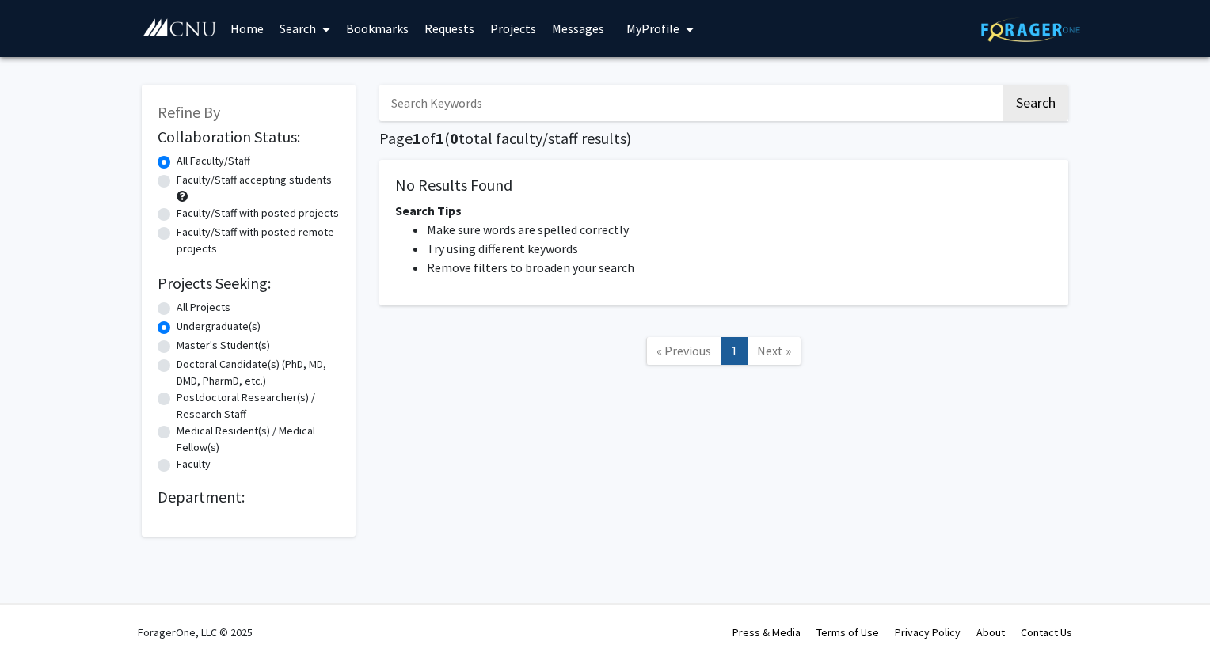
click at [177, 348] on label "Master's Student(s)" at bounding box center [223, 345] width 93 height 17
click at [177, 347] on input "Master's Student(s)" at bounding box center [182, 342] width 10 height 10
radio input "true"
click at [177, 366] on label "Doctoral Candidate(s) (PhD, MD, DMD, PharmD, etc.)" at bounding box center [258, 372] width 163 height 33
click at [177, 366] on input "Doctoral Candidate(s) (PhD, MD, DMD, PharmD, etc.)" at bounding box center [182, 361] width 10 height 10
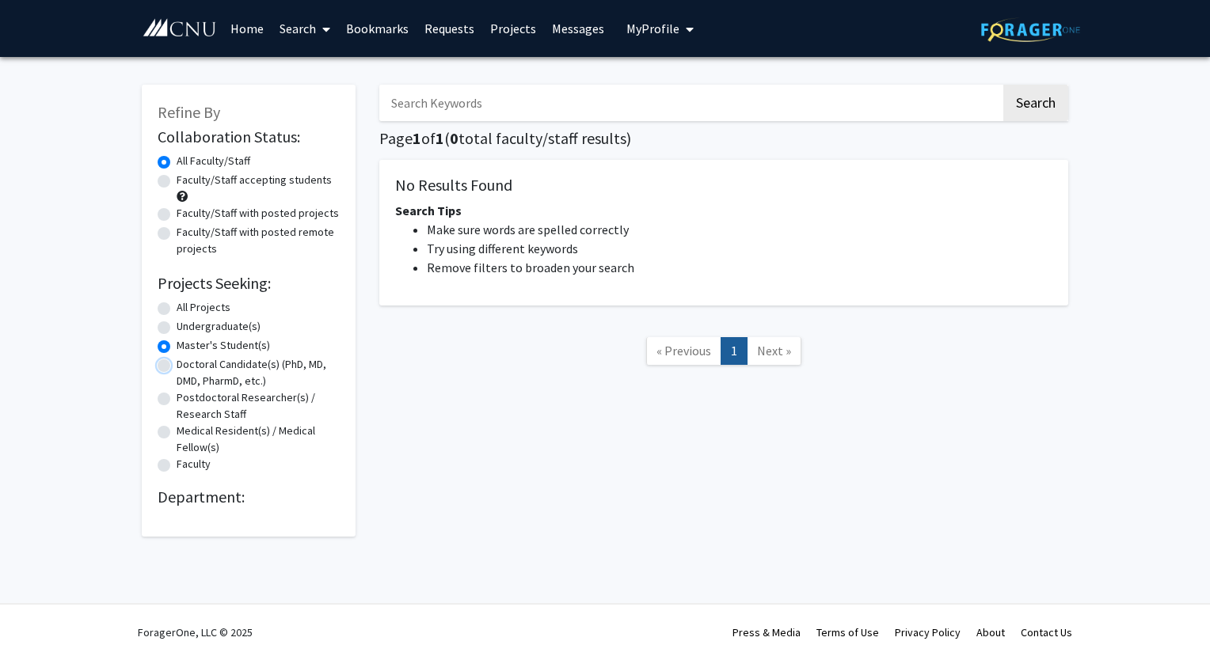
radio input "true"
click at [177, 398] on label "Postdoctoral Researcher(s) / Research Staff" at bounding box center [258, 405] width 163 height 33
click at [177, 398] on input "Postdoctoral Researcher(s) / Research Staff" at bounding box center [182, 394] width 10 height 10
radio input "true"
click at [177, 429] on label "Medical Resident(s) / Medical Fellow(s)" at bounding box center [258, 439] width 163 height 33
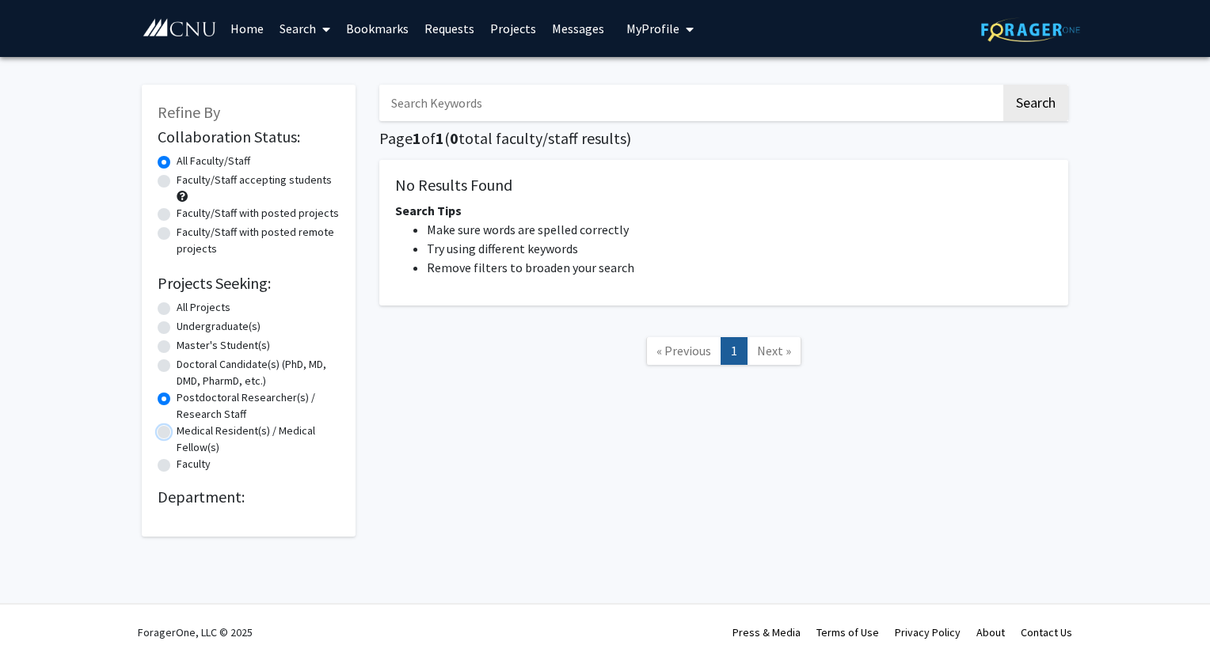
click at [177, 429] on input "Medical Resident(s) / Medical Fellow(s)" at bounding box center [182, 428] width 10 height 10
radio input "true"
click at [171, 465] on div "Faculty" at bounding box center [249, 465] width 182 height 19
click at [177, 464] on label "Faculty" at bounding box center [194, 464] width 34 height 17
click at [177, 464] on input "Faculty" at bounding box center [182, 461] width 10 height 10
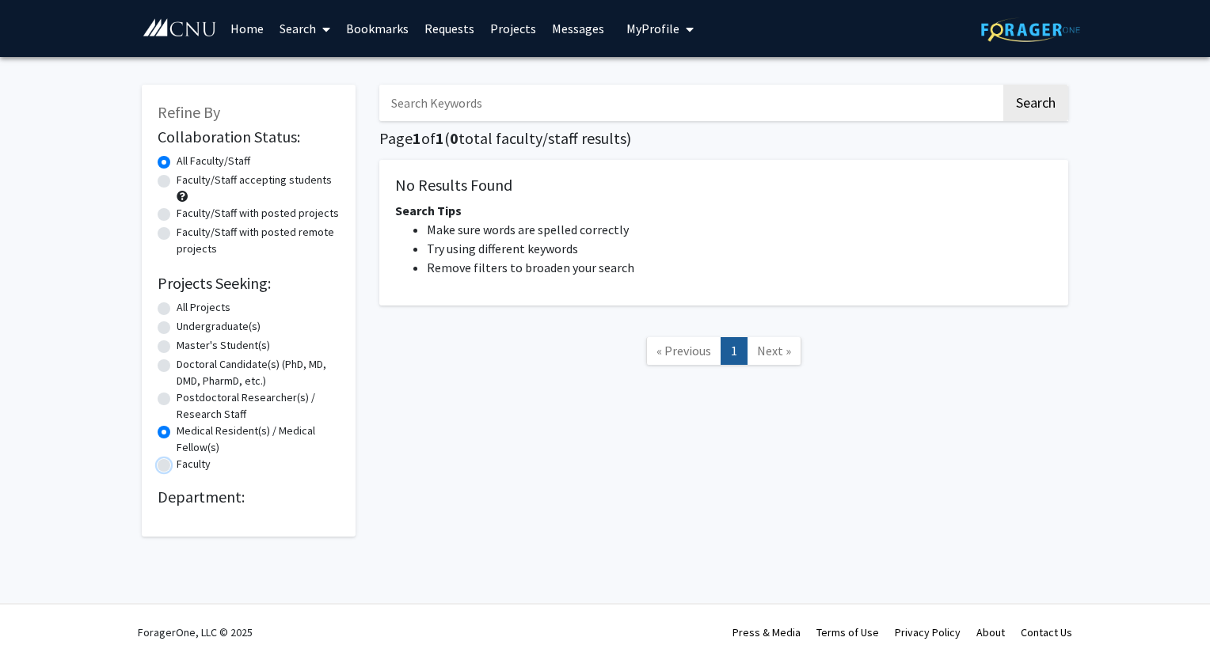
radio input "true"
click at [177, 310] on label "All Projects" at bounding box center [204, 307] width 54 height 17
click at [177, 310] on input "All Projects" at bounding box center [182, 304] width 10 height 10
radio input "true"
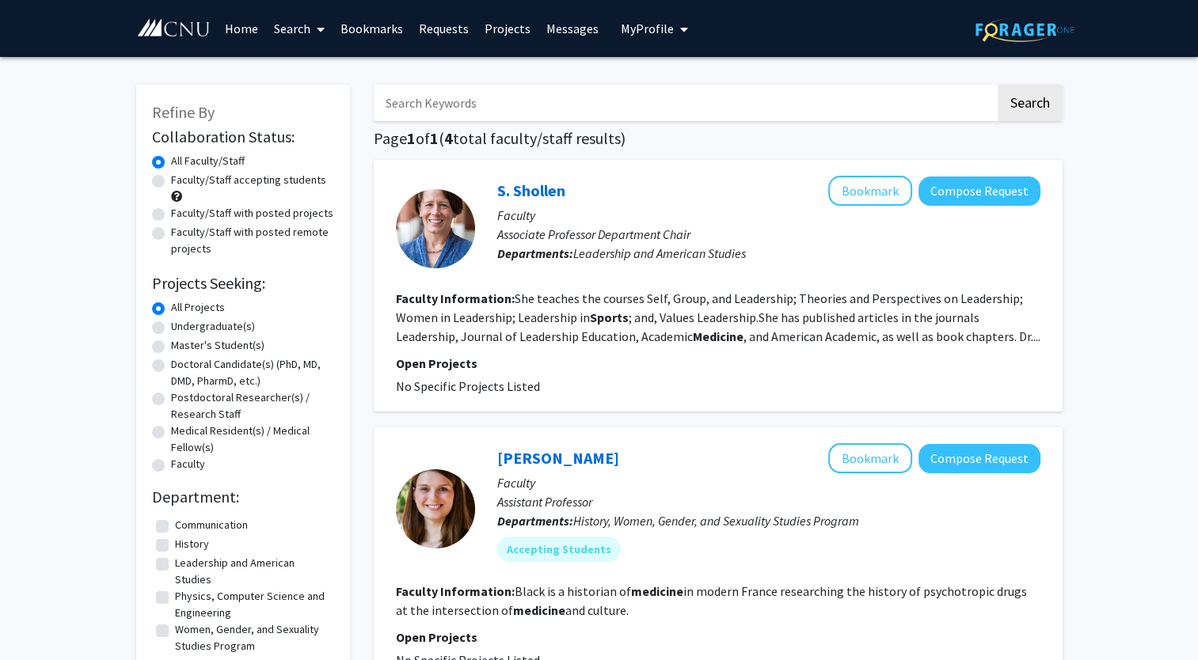
click at [171, 328] on label "Undergraduate(s)" at bounding box center [213, 326] width 84 height 17
click at [171, 328] on input "Undergraduate(s)" at bounding box center [176, 323] width 10 height 10
radio input "true"
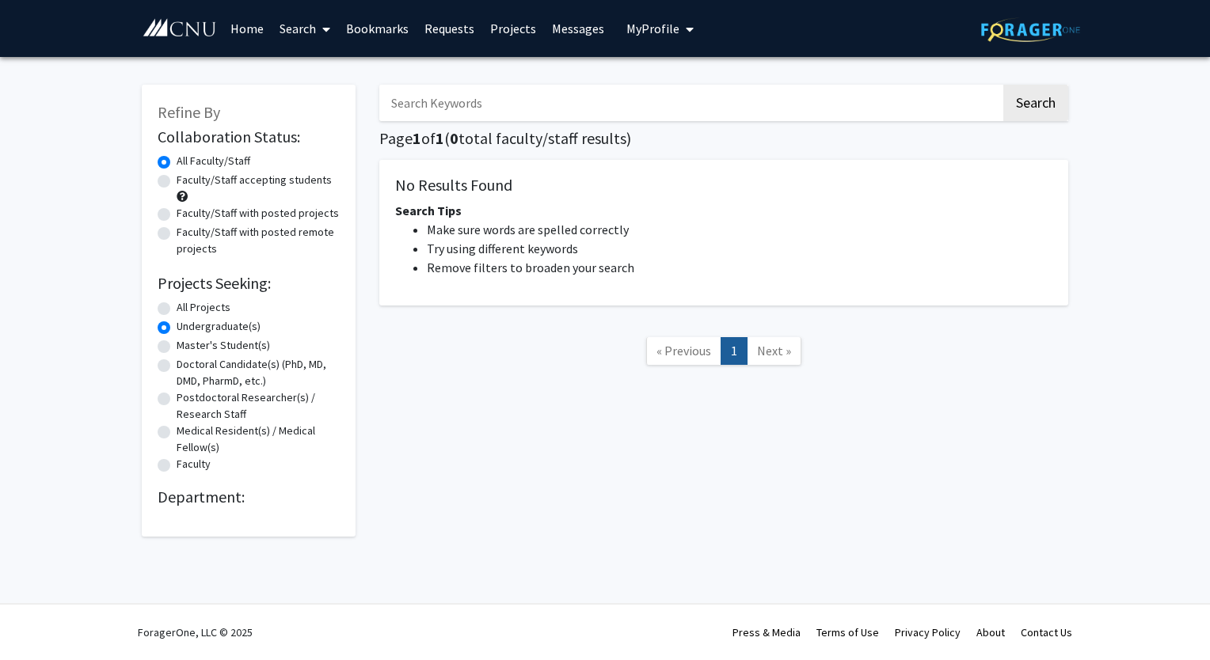
click at [177, 305] on label "All Projects" at bounding box center [204, 307] width 54 height 17
click at [177, 305] on input "All Projects" at bounding box center [182, 304] width 10 height 10
radio input "true"
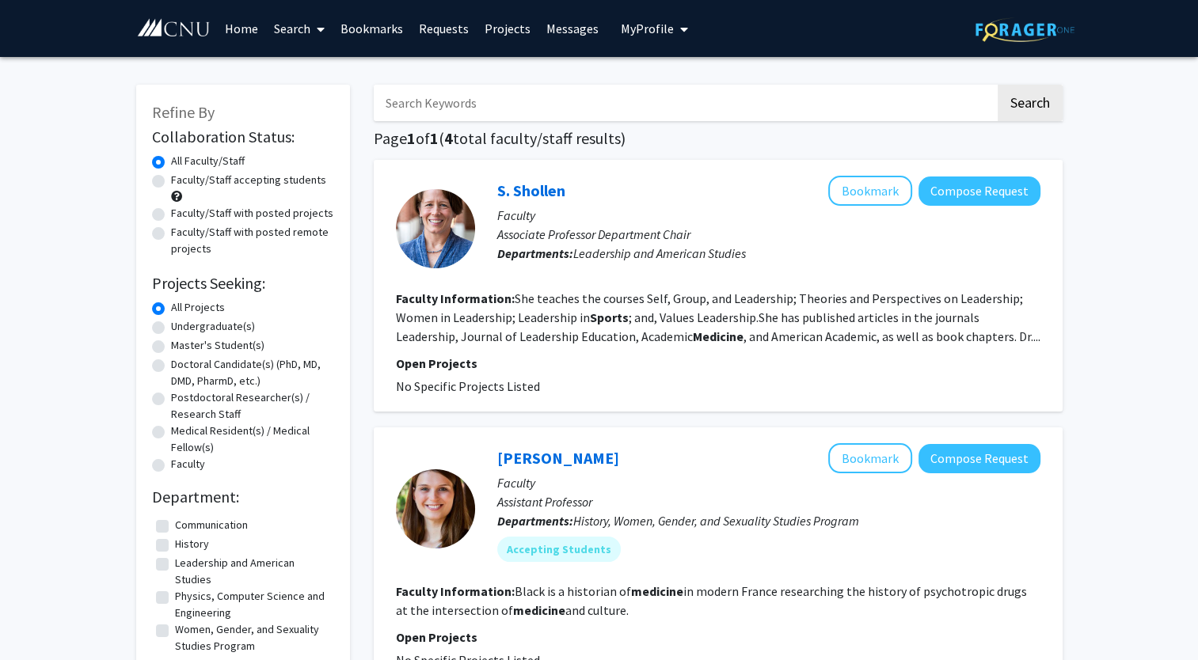
click at [171, 217] on label "Faculty/Staff with posted projects" at bounding box center [252, 213] width 162 height 17
click at [171, 215] on input "Faculty/Staff with posted projects" at bounding box center [176, 210] width 10 height 10
radio input "true"
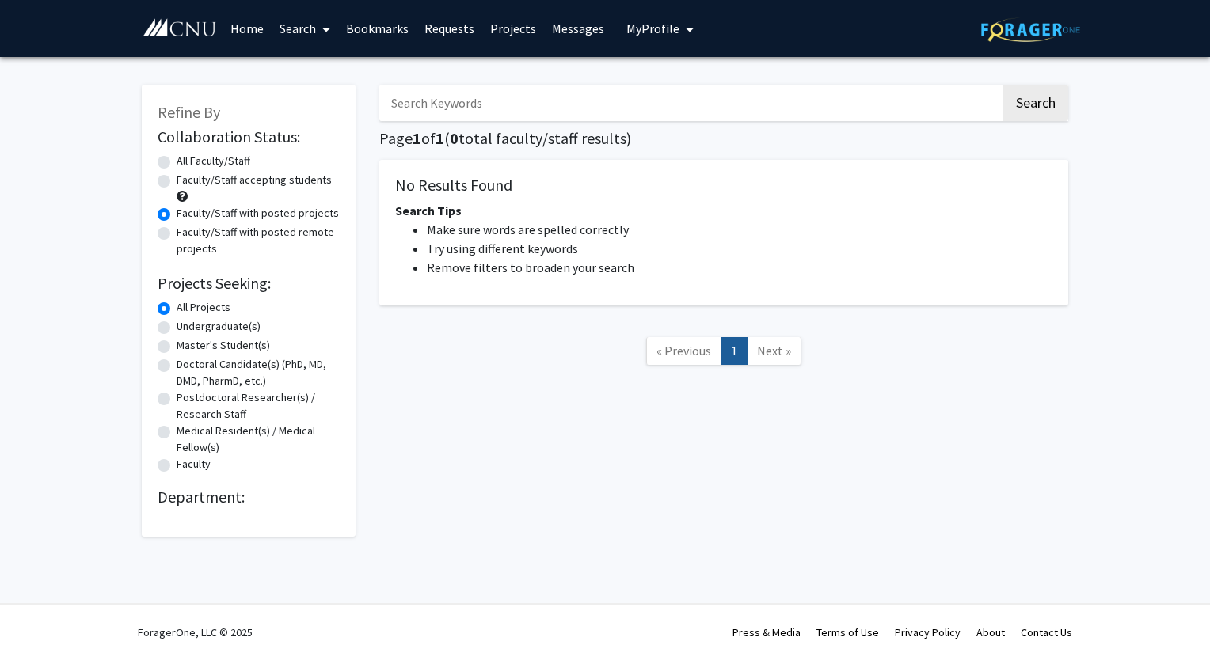
click at [177, 234] on label "Faculty/Staff with posted remote projects" at bounding box center [258, 240] width 163 height 33
click at [177, 234] on input "Faculty/Staff with posted remote projects" at bounding box center [182, 229] width 10 height 10
radio input "true"
click at [177, 161] on label "All Faculty/Staff" at bounding box center [214, 161] width 74 height 17
click at [177, 161] on input "All Faculty/Staff" at bounding box center [182, 158] width 10 height 10
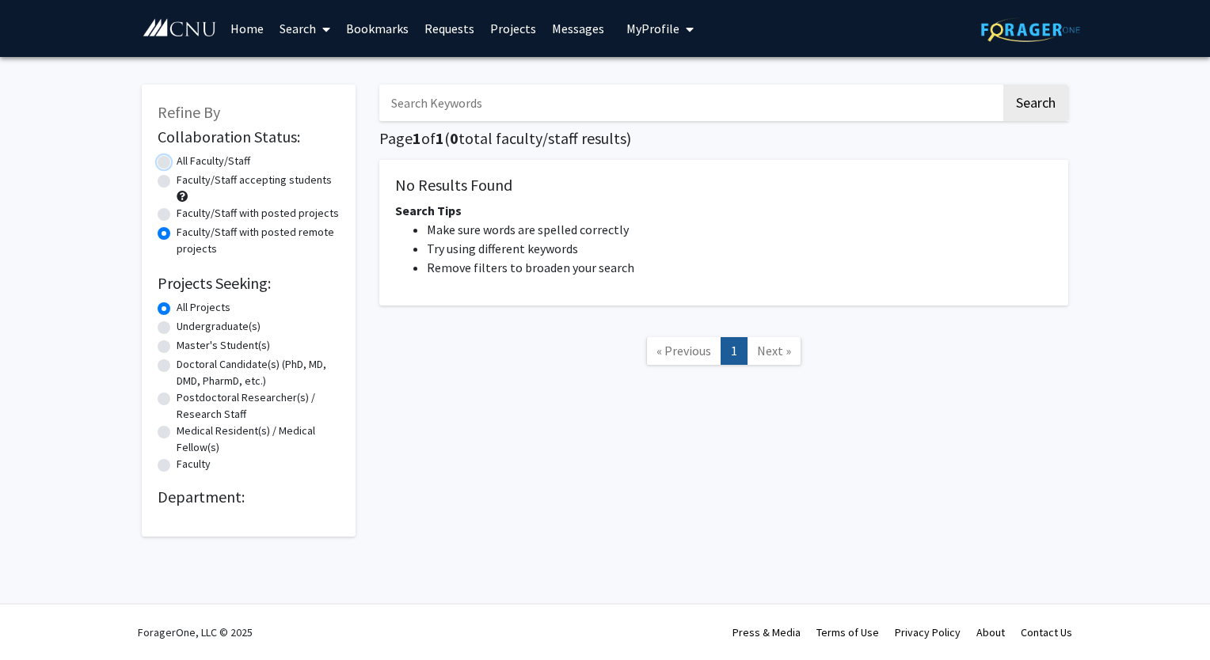
radio input "true"
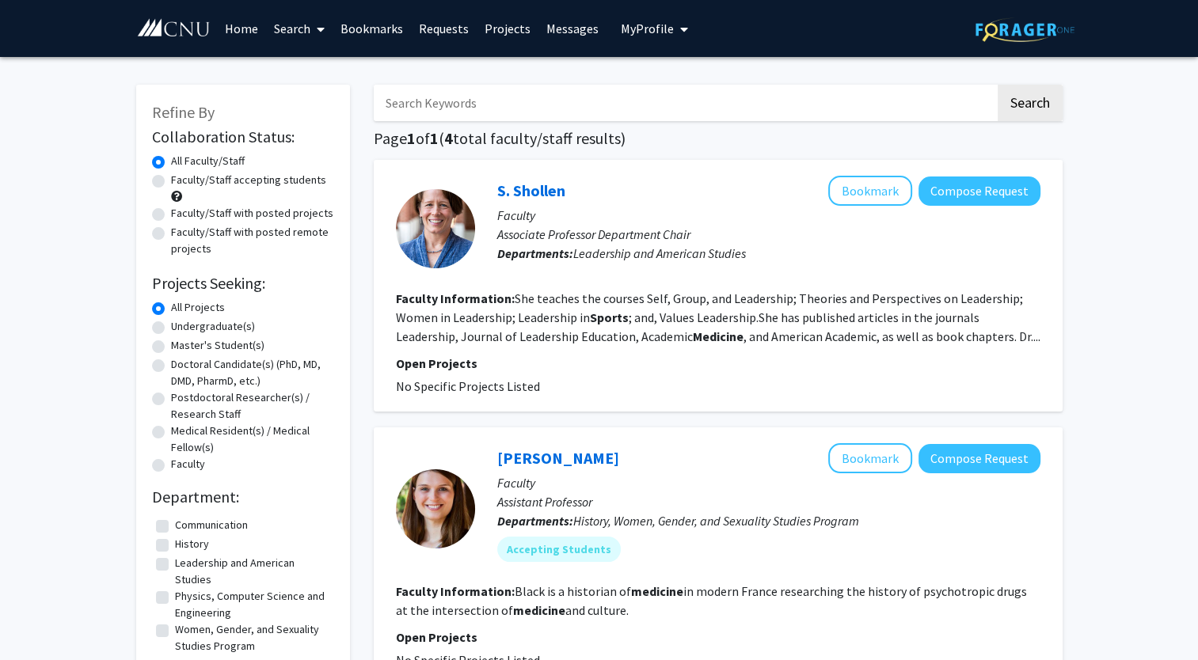
click at [559, 102] on input "Search Keywords" at bounding box center [684, 103] width 621 height 36
click at [307, 26] on link "Search" at bounding box center [299, 28] width 66 height 55
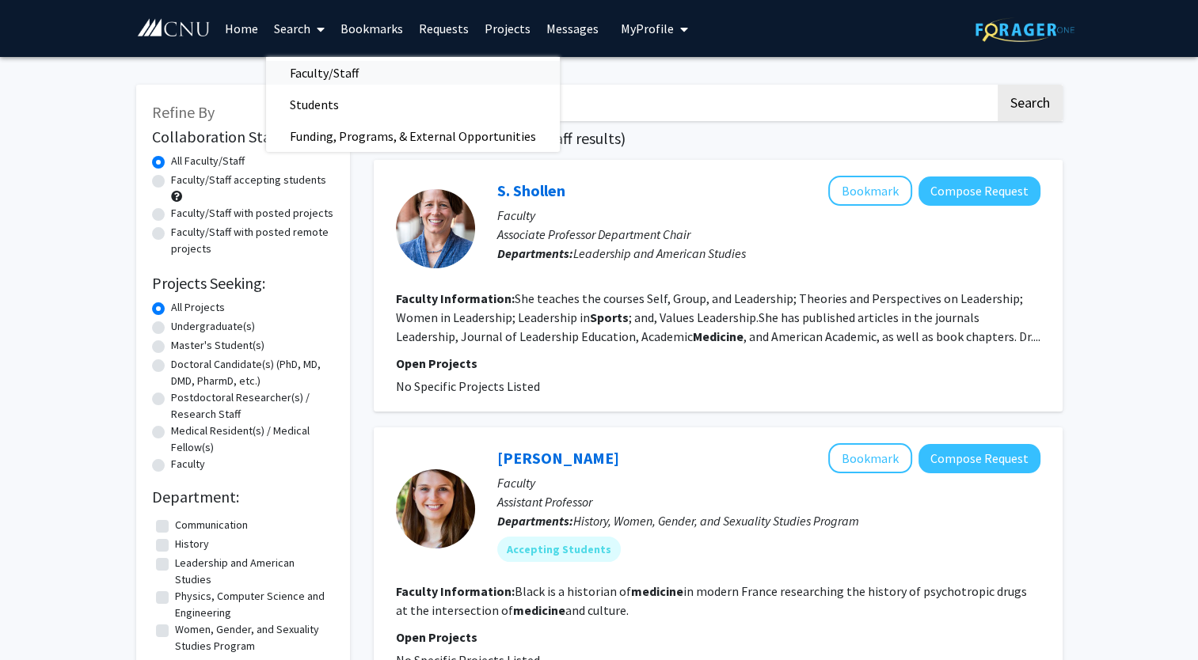
click at [339, 72] on span "Faculty/Staff" at bounding box center [324, 73] width 116 height 32
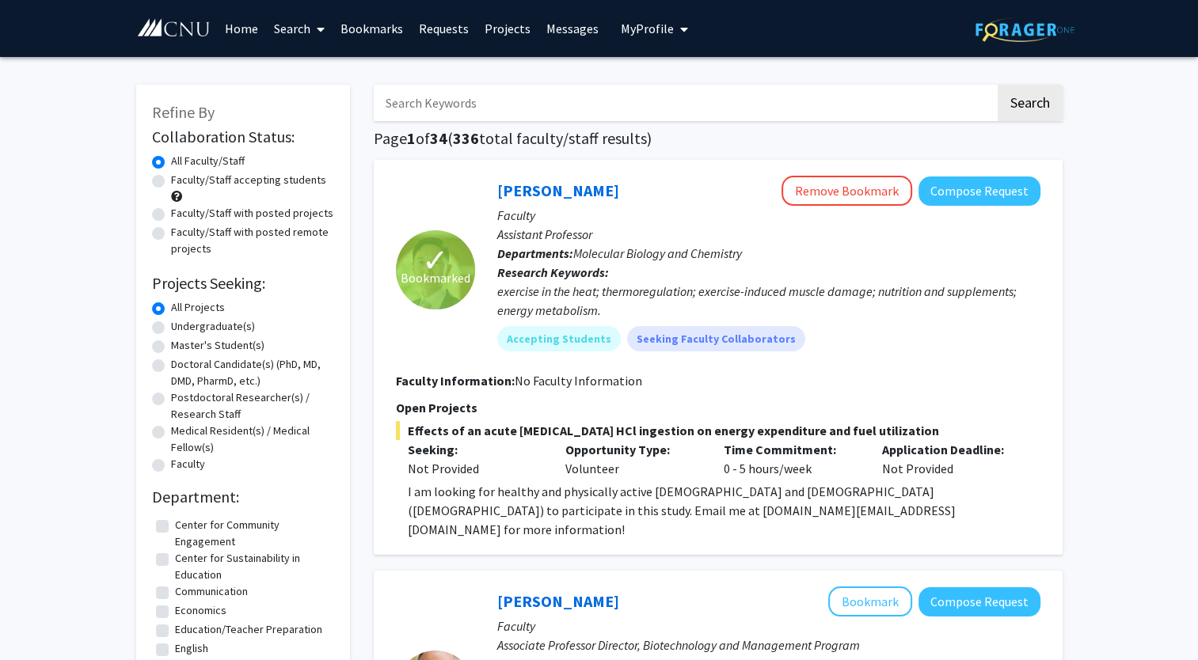
click at [171, 211] on label "Faculty/Staff with posted projects" at bounding box center [252, 213] width 162 height 17
click at [171, 211] on input "Faculty/Staff with posted projects" at bounding box center [176, 210] width 10 height 10
radio input "true"
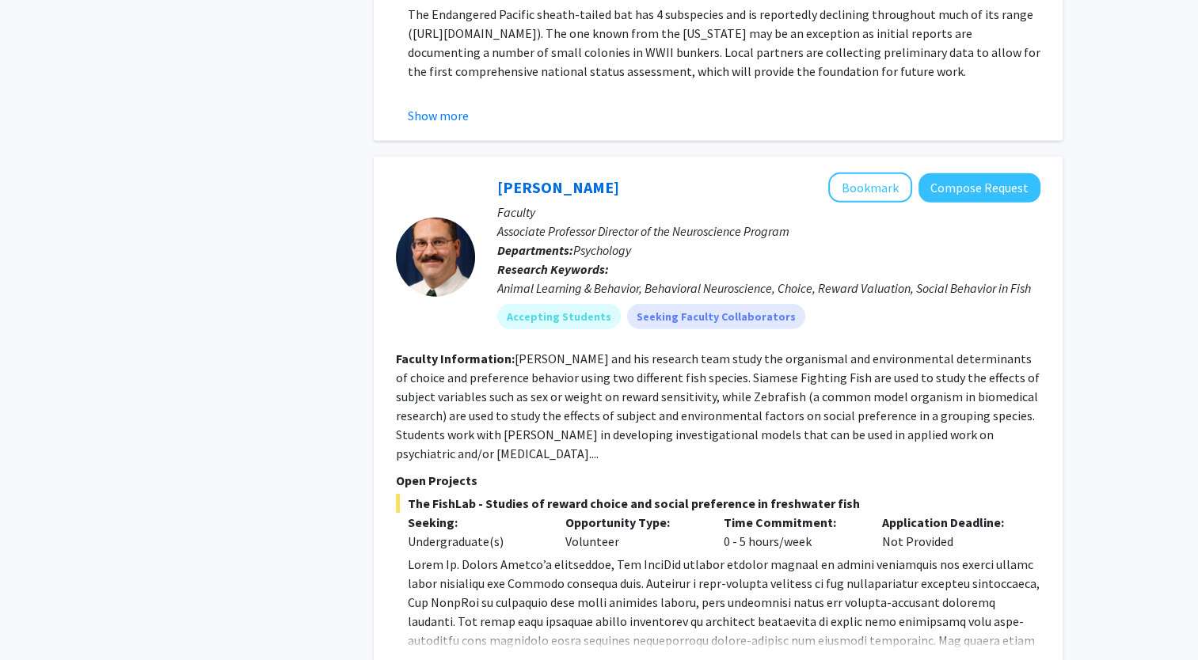
scroll to position [4558, 0]
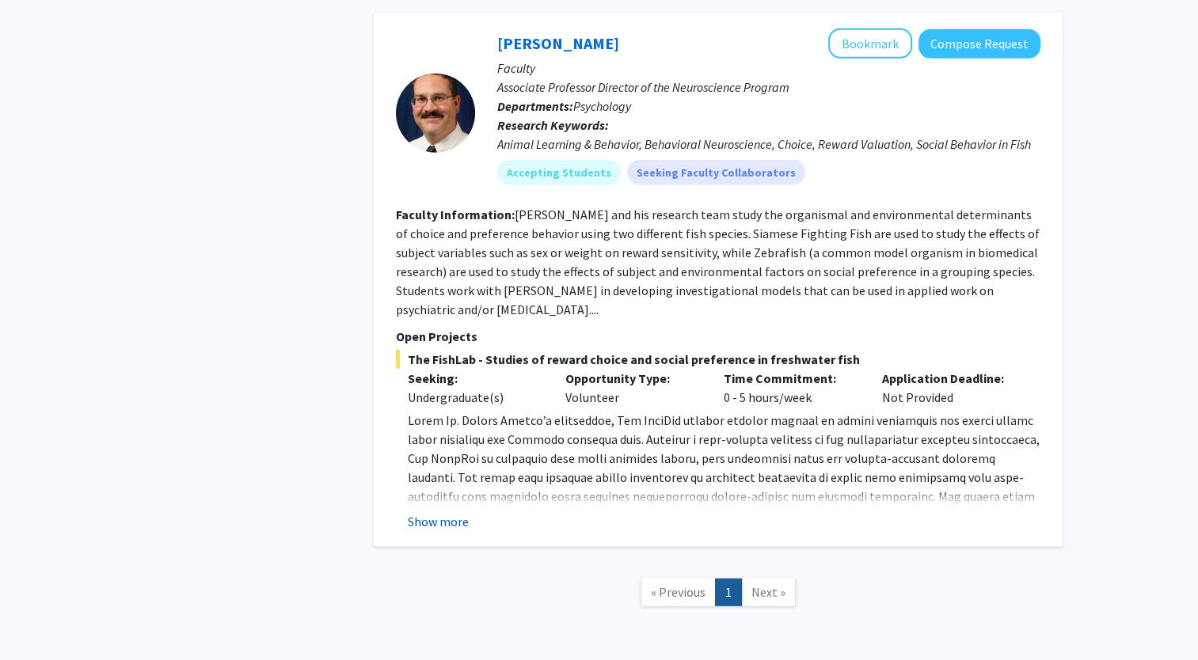
click at [438, 512] on button "Show more" at bounding box center [438, 521] width 61 height 19
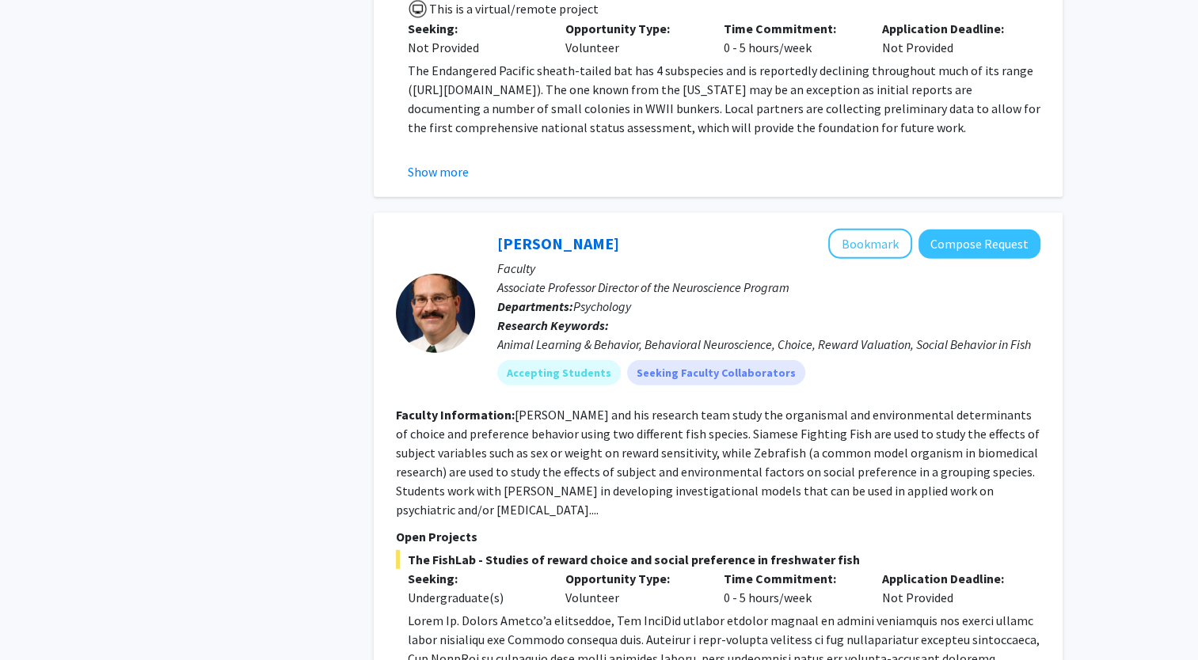
scroll to position [4351, 0]
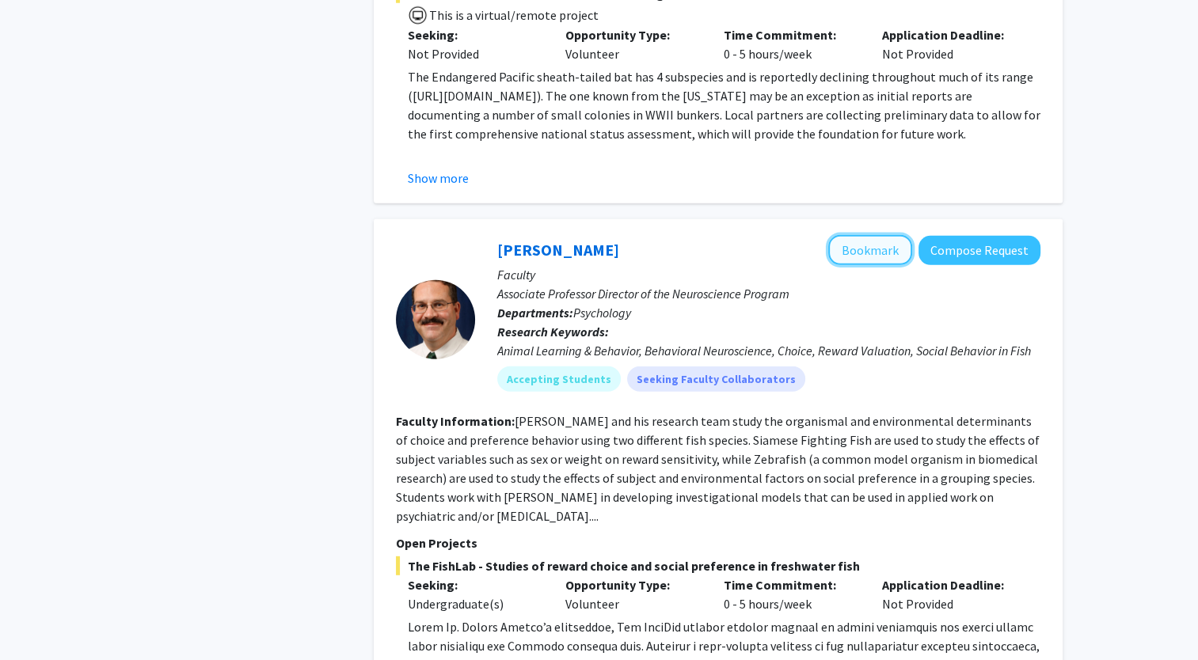
click at [868, 235] on button "Bookmark" at bounding box center [870, 250] width 84 height 30
